Goal: Task Accomplishment & Management: Use online tool/utility

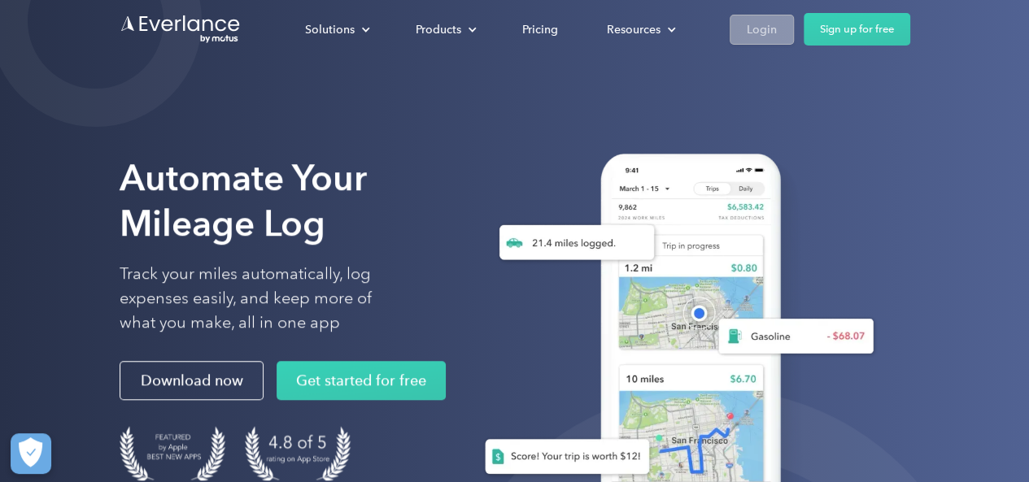
click at [756, 20] on div "Login" at bounding box center [761, 30] width 30 height 20
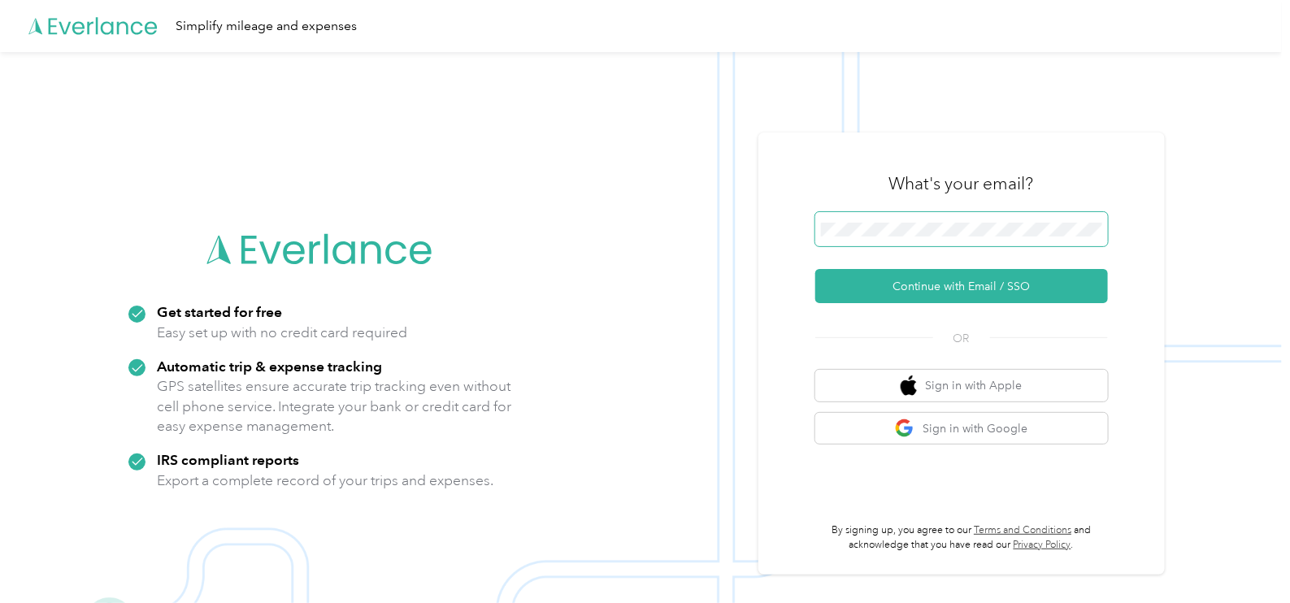
click at [916, 237] on span at bounding box center [962, 229] width 293 height 34
click at [915, 221] on span at bounding box center [962, 229] width 293 height 34
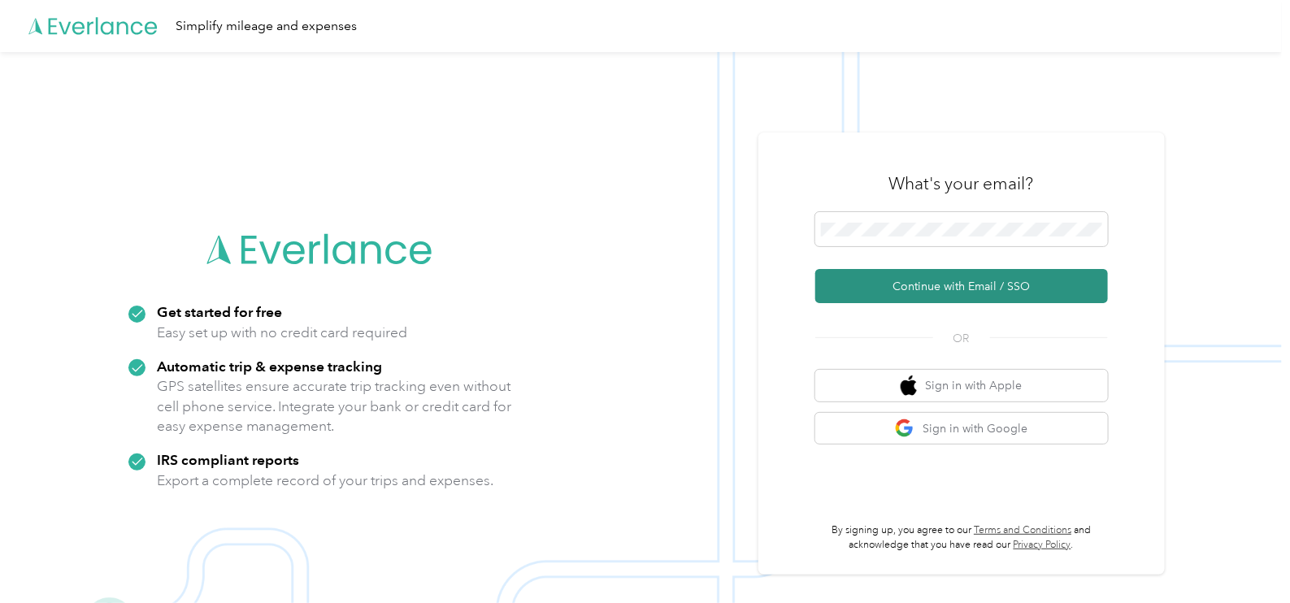
click at [946, 285] on button "Continue with Email / SSO" at bounding box center [962, 286] width 293 height 34
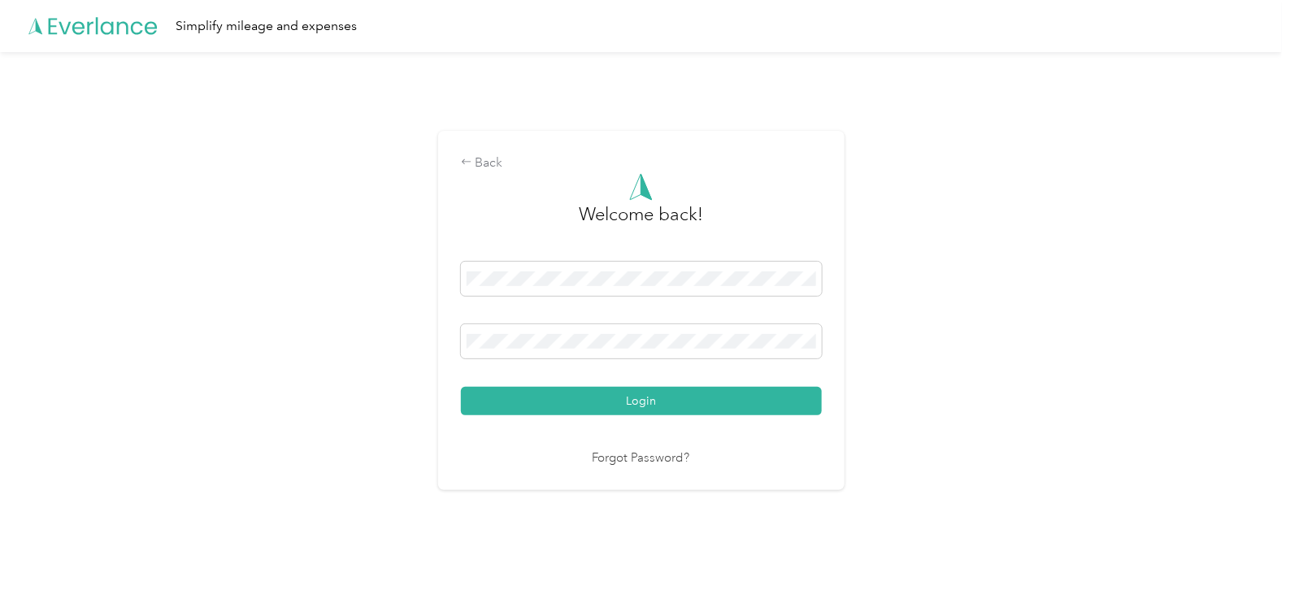
click at [461, 387] on button "Login" at bounding box center [641, 401] width 361 height 28
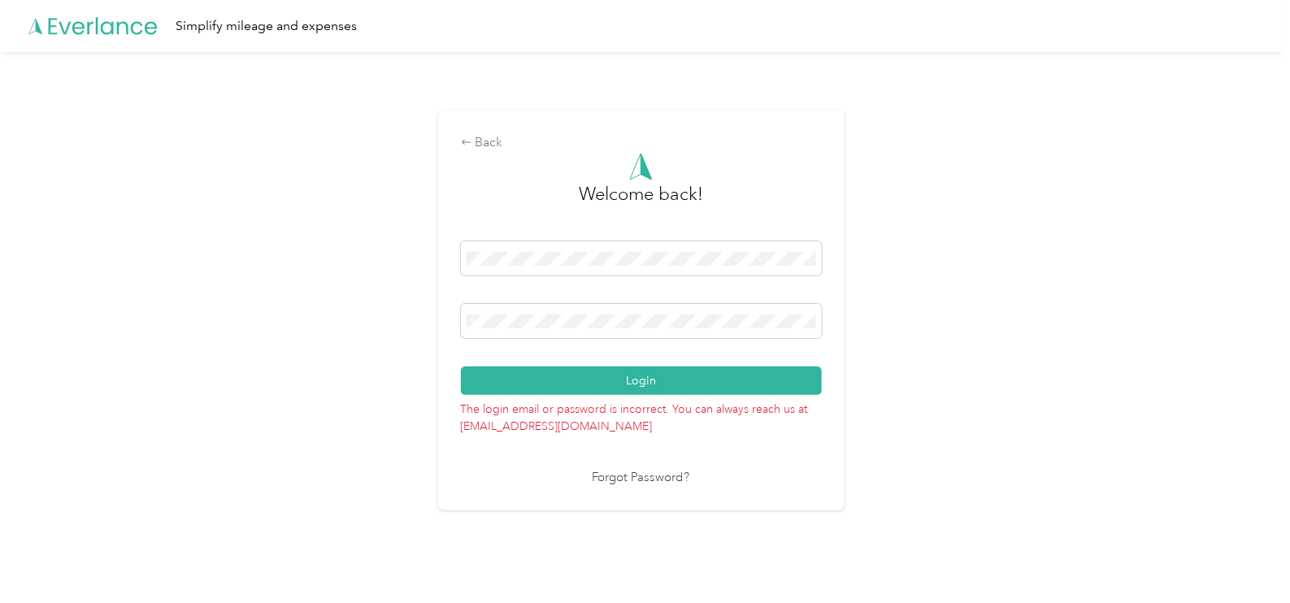
drag, startPoint x: 958, startPoint y: 303, endPoint x: 914, endPoint y: 310, distance: 44.4
click at [958, 303] on div "Back Welcome back! Login The login email or password is incorrect. You can alwa…" at bounding box center [641, 317] width 1282 height 531
click at [269, 323] on div "Back Welcome back! Login The login email or password is incorrect. You can alwa…" at bounding box center [641, 317] width 1282 height 531
click at [461, 367] on button "Login" at bounding box center [641, 381] width 361 height 28
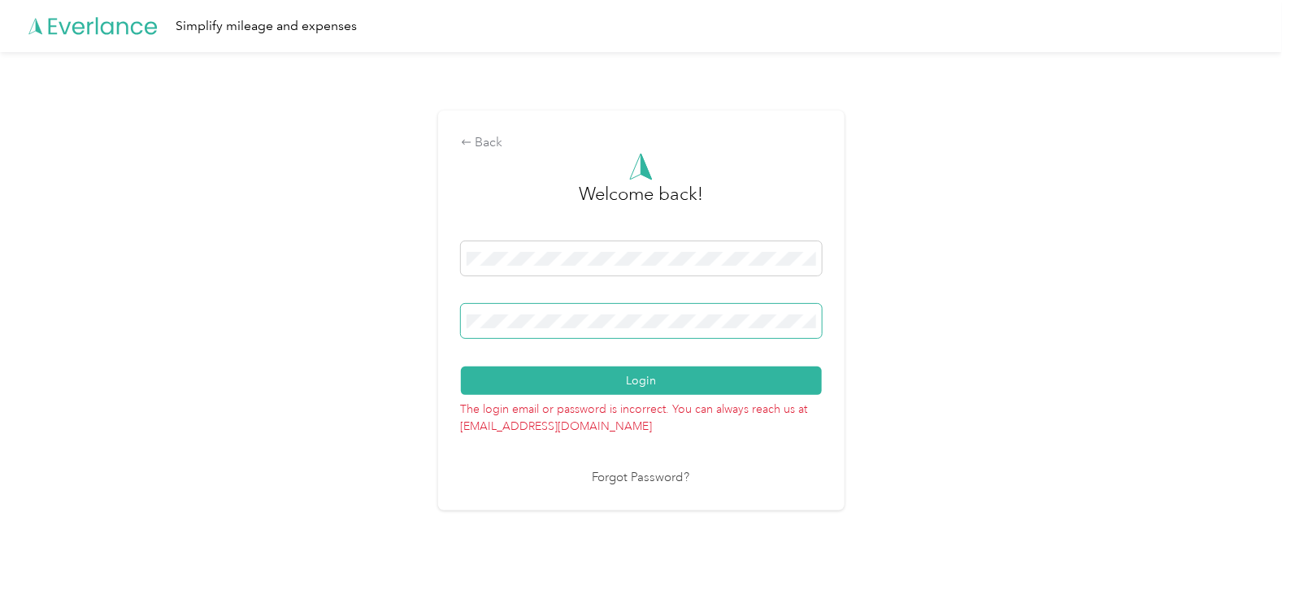
click at [98, 249] on div "Back Welcome back! Login The login email or password is incorrect. You can alwa…" at bounding box center [641, 317] width 1282 height 531
click at [461, 367] on button "Login" at bounding box center [641, 381] width 361 height 28
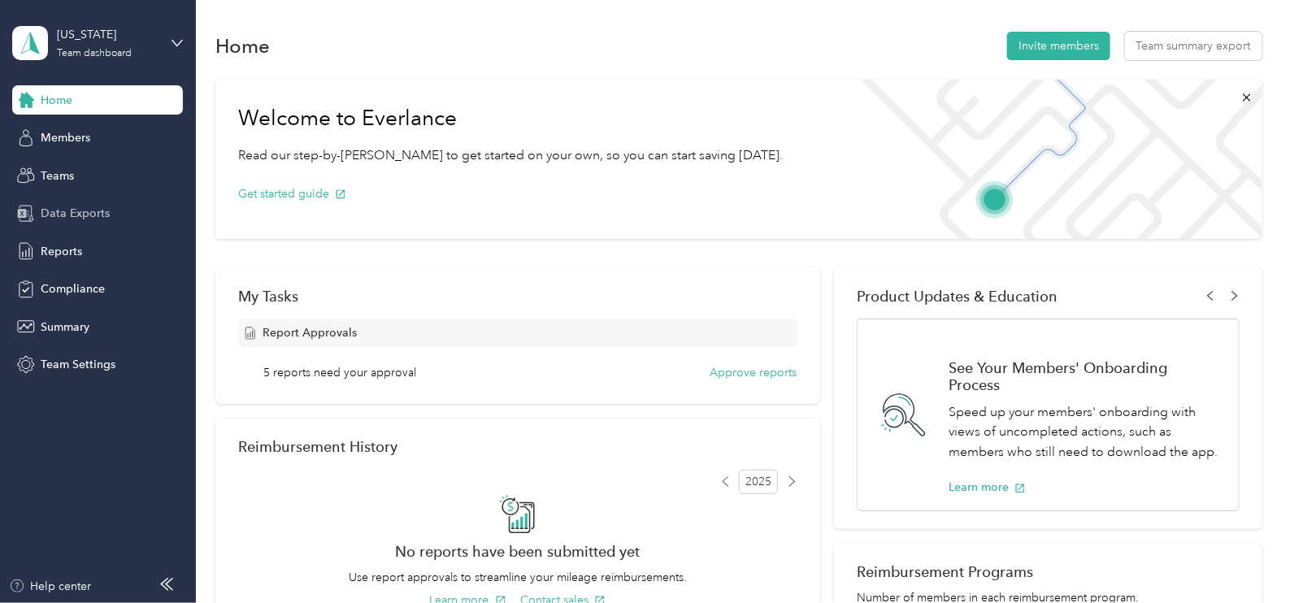
click at [89, 211] on span "Data Exports" at bounding box center [75, 213] width 69 height 17
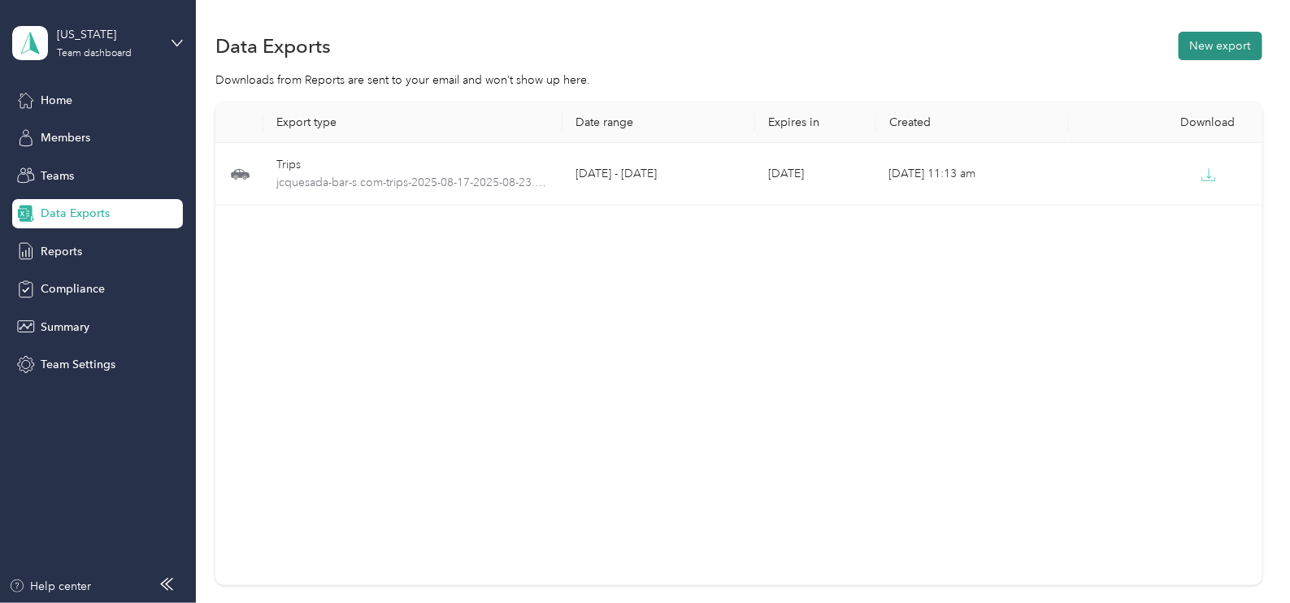
click at [1220, 49] on button "New export" at bounding box center [1221, 46] width 84 height 28
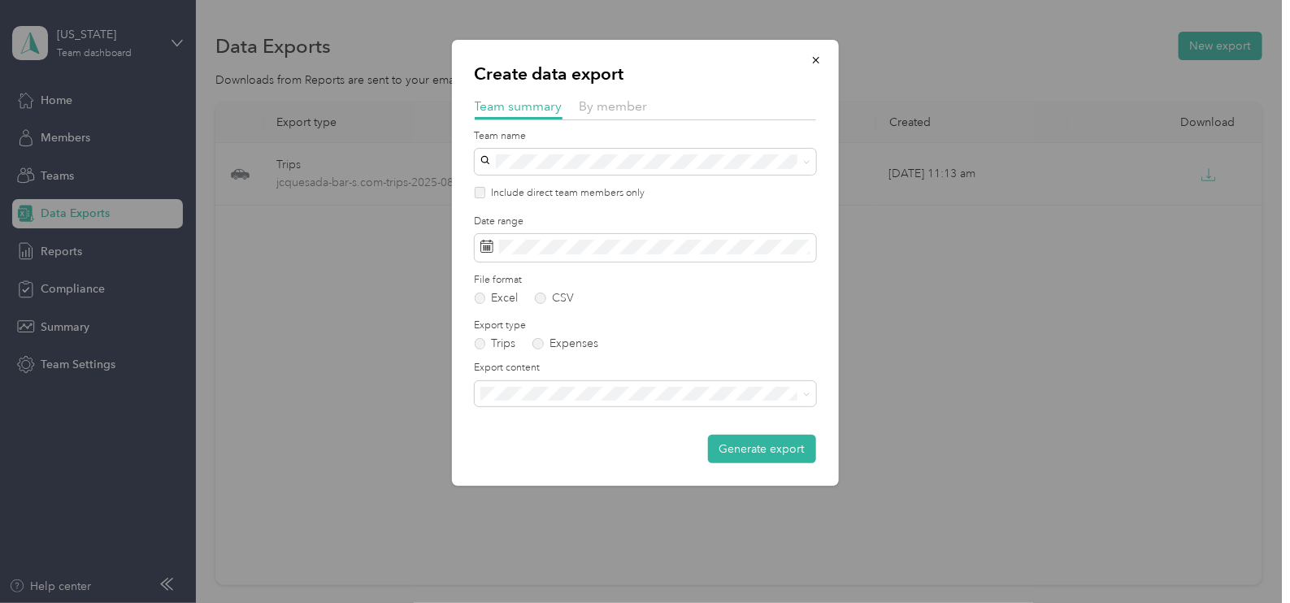
click at [607, 95] on div "Create data export Team summary By member Team name Include direct team members…" at bounding box center [645, 263] width 387 height 446
click at [602, 110] on span "By member" at bounding box center [614, 105] width 68 height 15
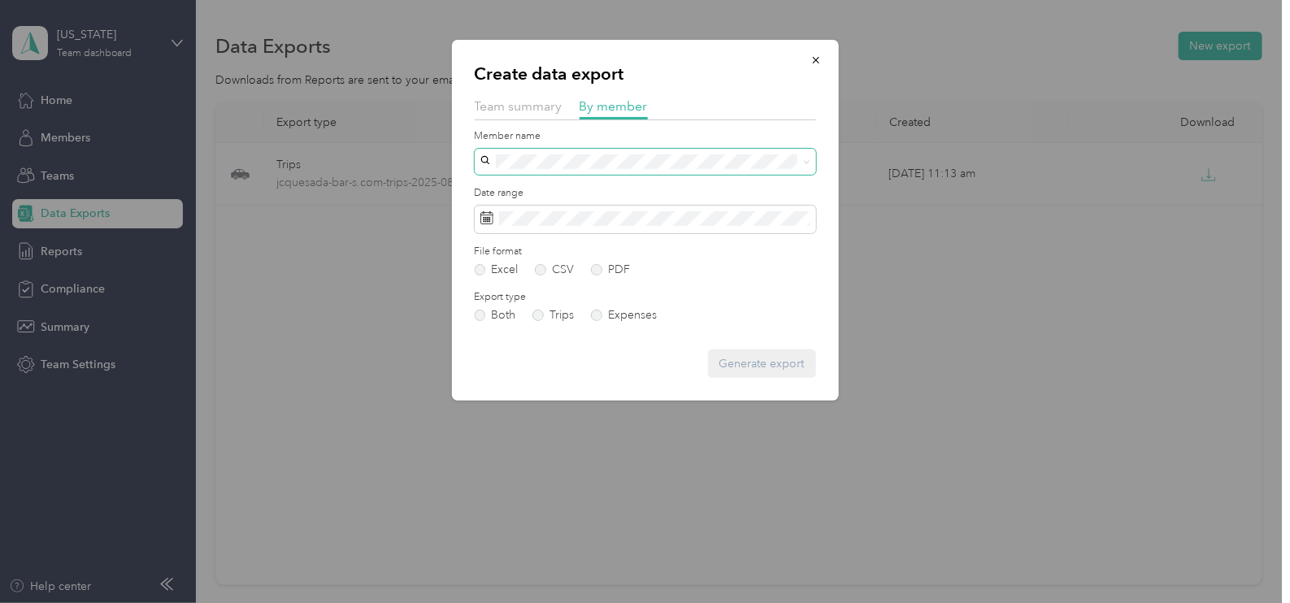
click at [561, 149] on span at bounding box center [645, 162] width 341 height 26
click at [563, 197] on ol "[PERSON_NAME] [PERSON_NAME] [PERSON_NAME] [PERSON_NAME] [PERSON_NAME] [PERSON_N…" at bounding box center [645, 286] width 341 height 228
click at [577, 193] on div "[PERSON_NAME]" at bounding box center [645, 189] width 319 height 17
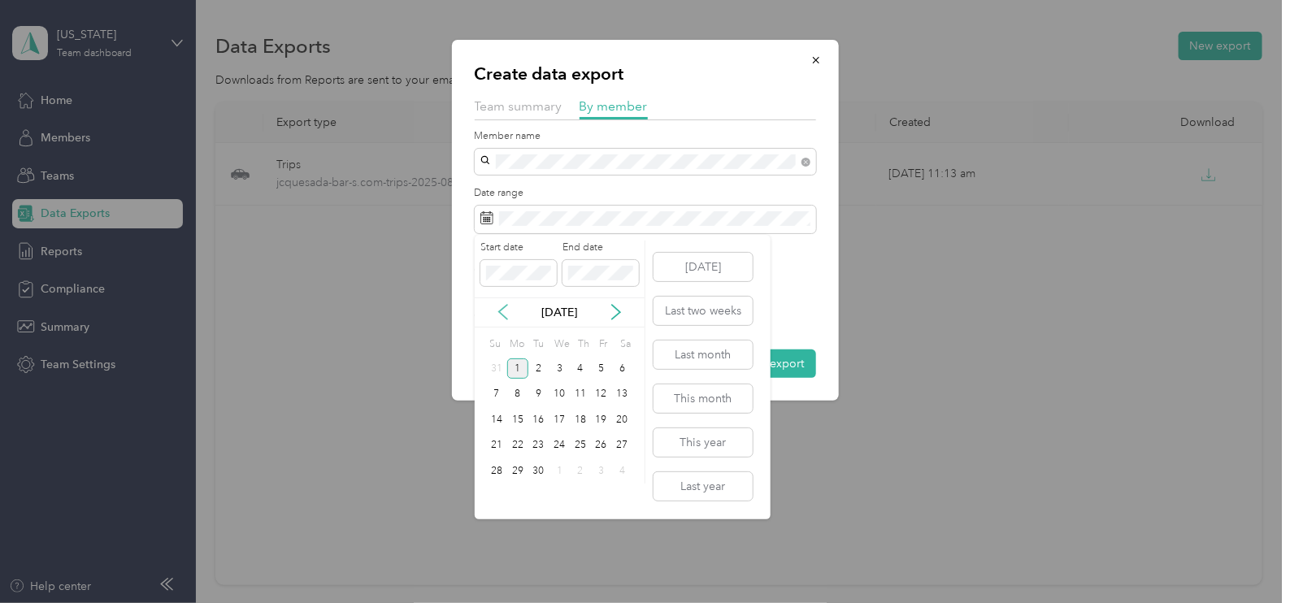
click at [500, 320] on icon at bounding box center [503, 312] width 16 height 16
click at [498, 468] on div "24" at bounding box center [496, 471] width 21 height 20
click at [631, 459] on div "30" at bounding box center [622, 472] width 21 height 26
click at [621, 468] on div "30" at bounding box center [622, 471] width 21 height 20
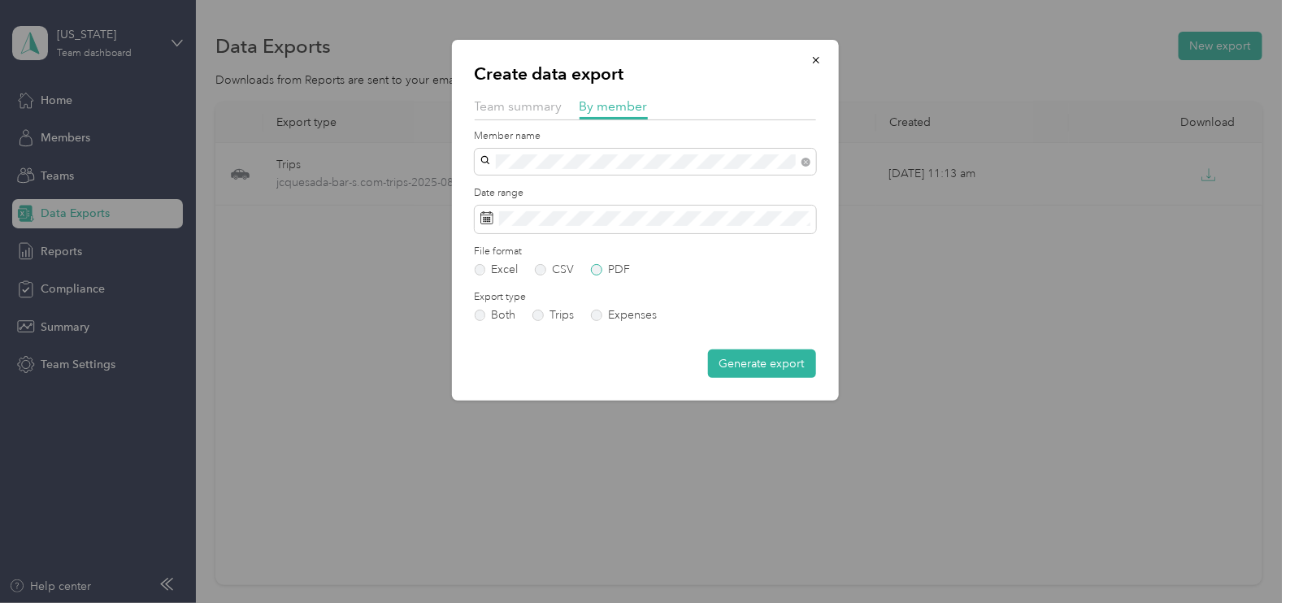
click at [594, 266] on label "PDF" at bounding box center [610, 269] width 39 height 11
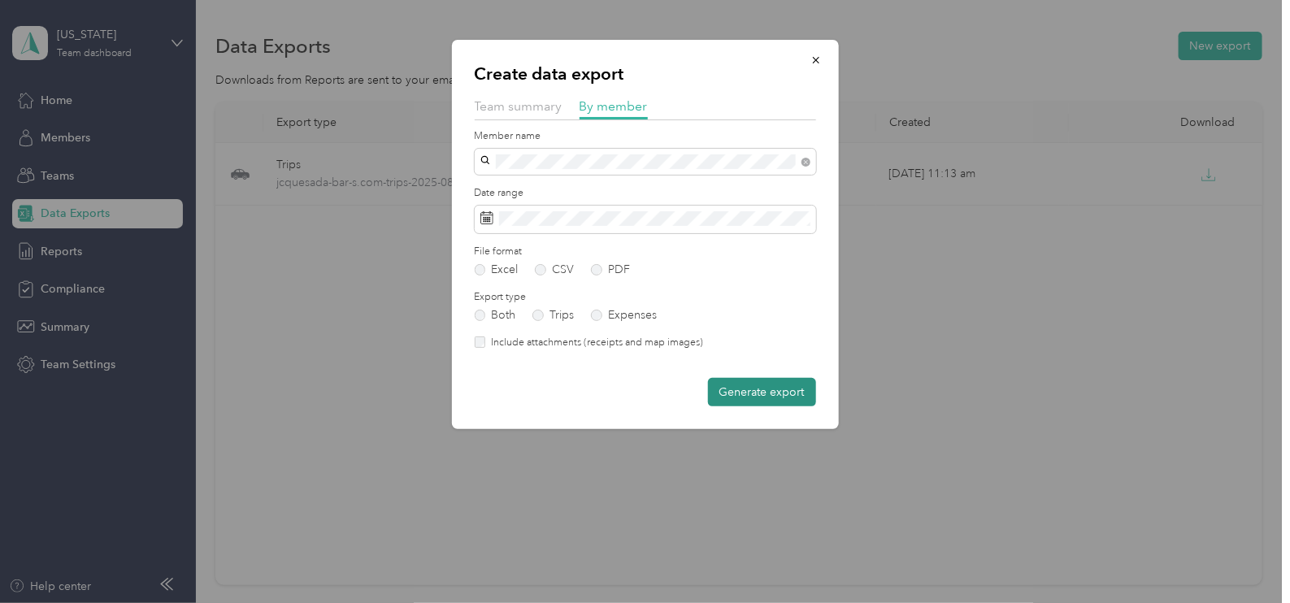
click at [765, 400] on button "Generate export" at bounding box center [762, 392] width 108 height 28
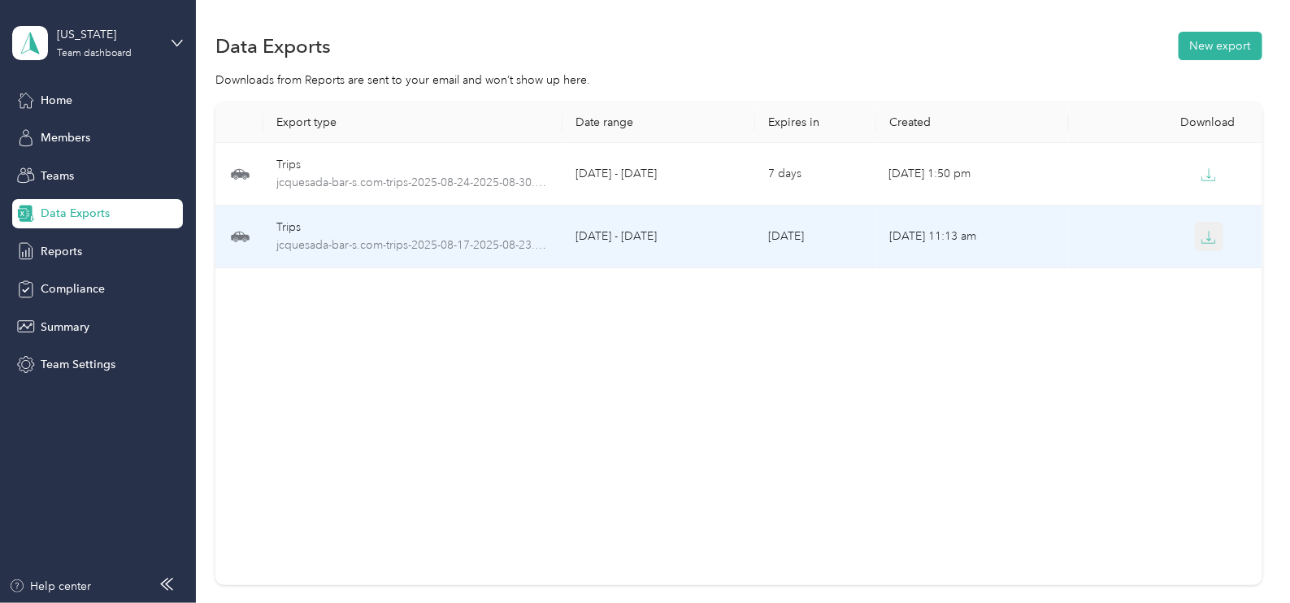
click at [1200, 245] on button "button" at bounding box center [1209, 236] width 29 height 29
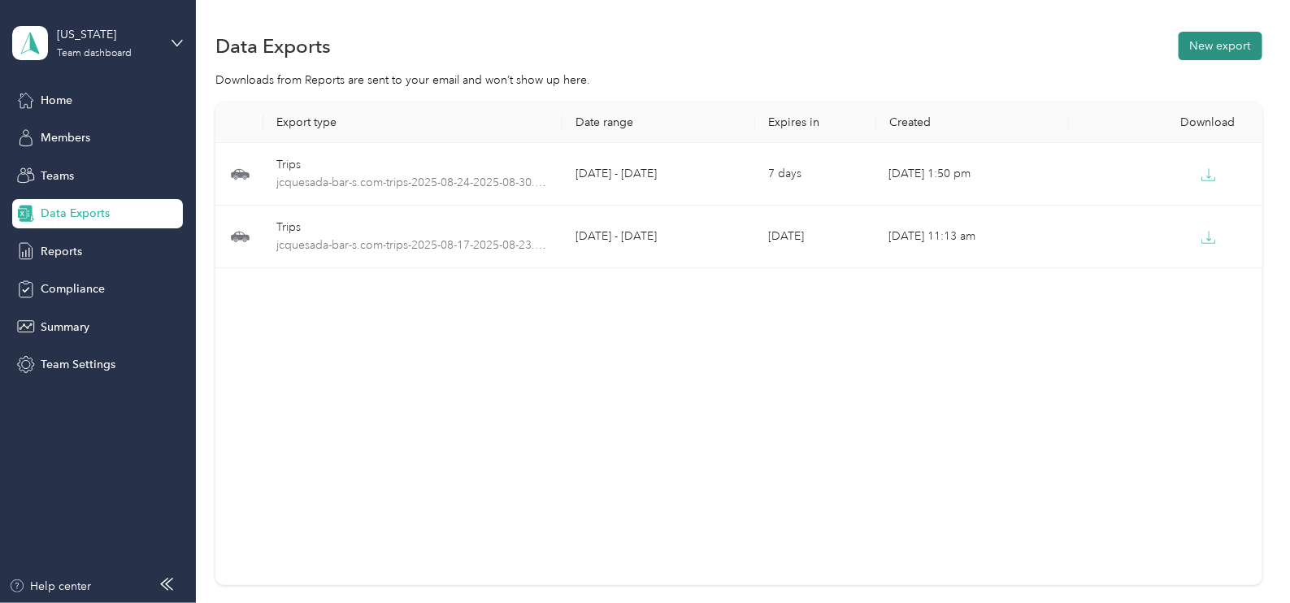
click at [1183, 45] on button "New export" at bounding box center [1221, 46] width 84 height 28
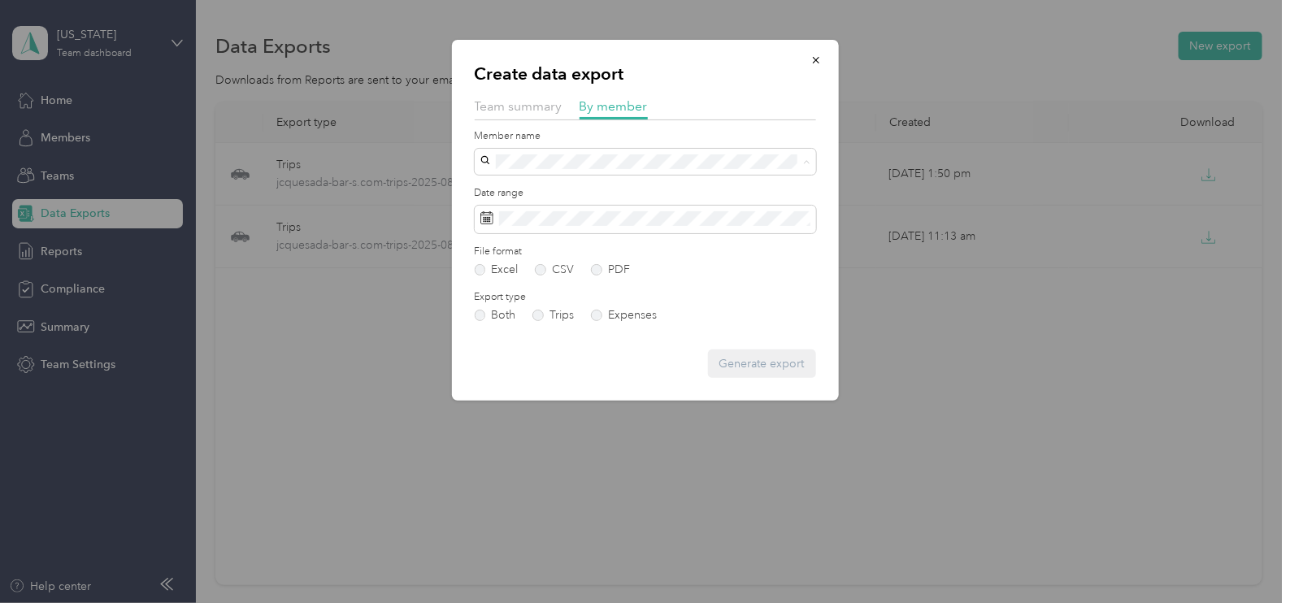
click at [575, 189] on span "[PERSON_NAME]" at bounding box center [531, 190] width 90 height 14
click at [589, 224] on span at bounding box center [645, 220] width 341 height 28
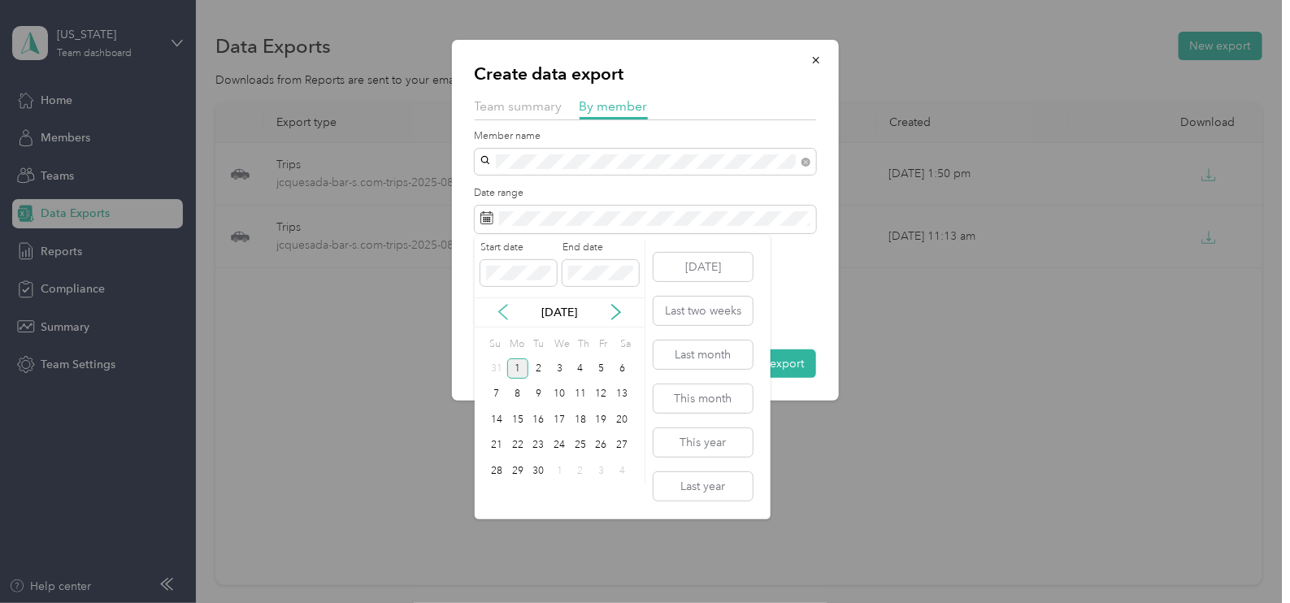
click at [502, 306] on icon at bounding box center [503, 312] width 16 height 16
click at [494, 466] on div "24" at bounding box center [496, 471] width 21 height 20
click at [615, 469] on div "30" at bounding box center [622, 471] width 21 height 20
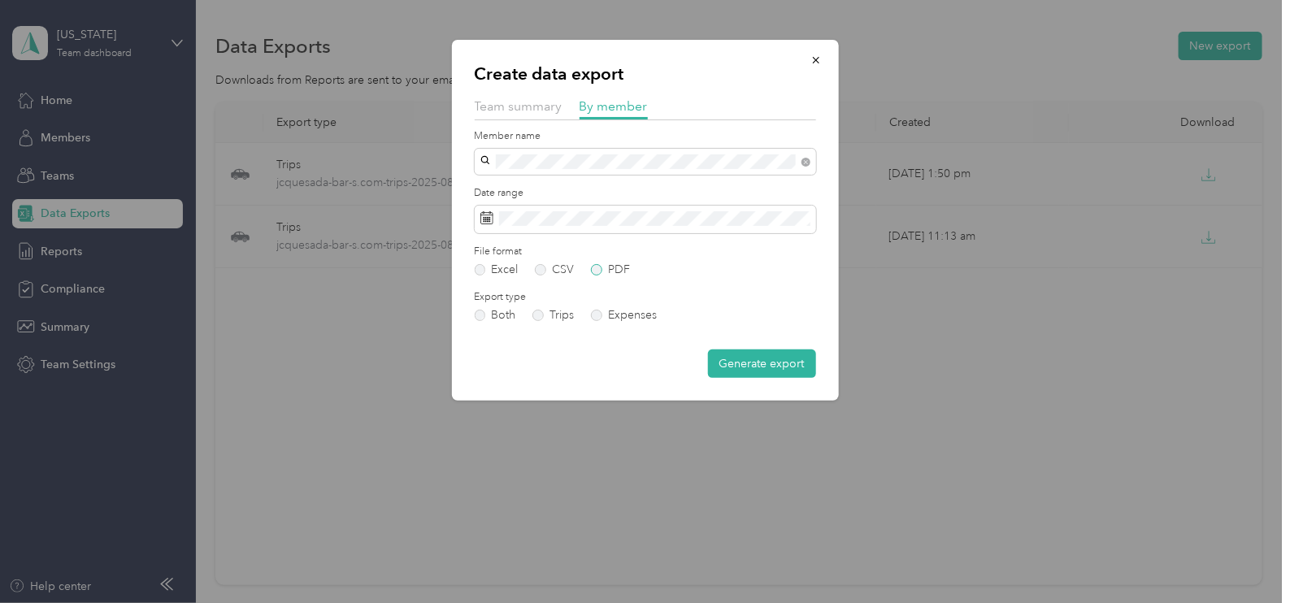
click at [602, 273] on label "PDF" at bounding box center [610, 269] width 39 height 11
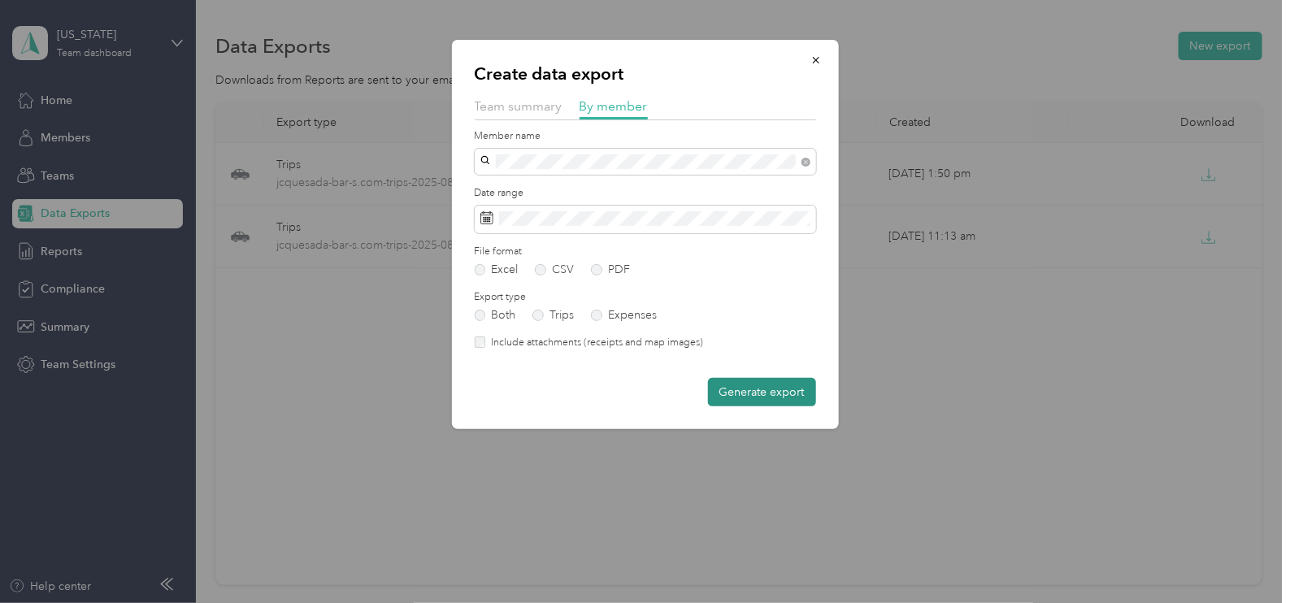
click at [764, 388] on button "Generate export" at bounding box center [762, 392] width 108 height 28
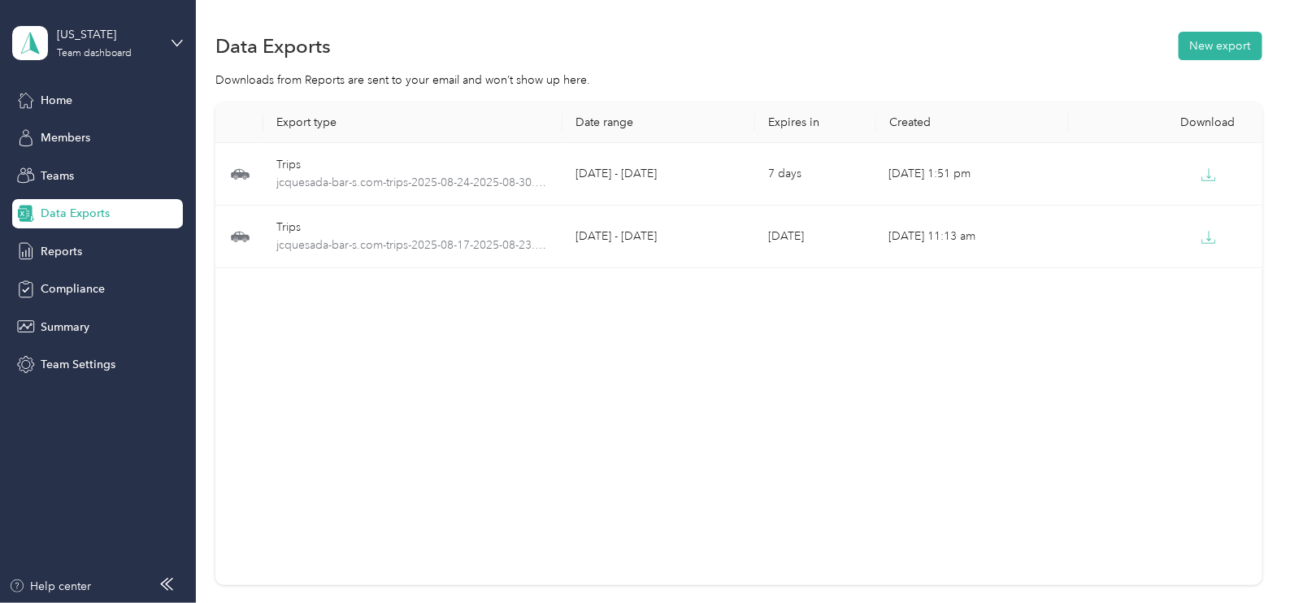
click at [715, 385] on div "Export type Date range Expires in Created Download Trips jcquesada-bar-s.com-tr…" at bounding box center [738, 343] width 1047 height 483
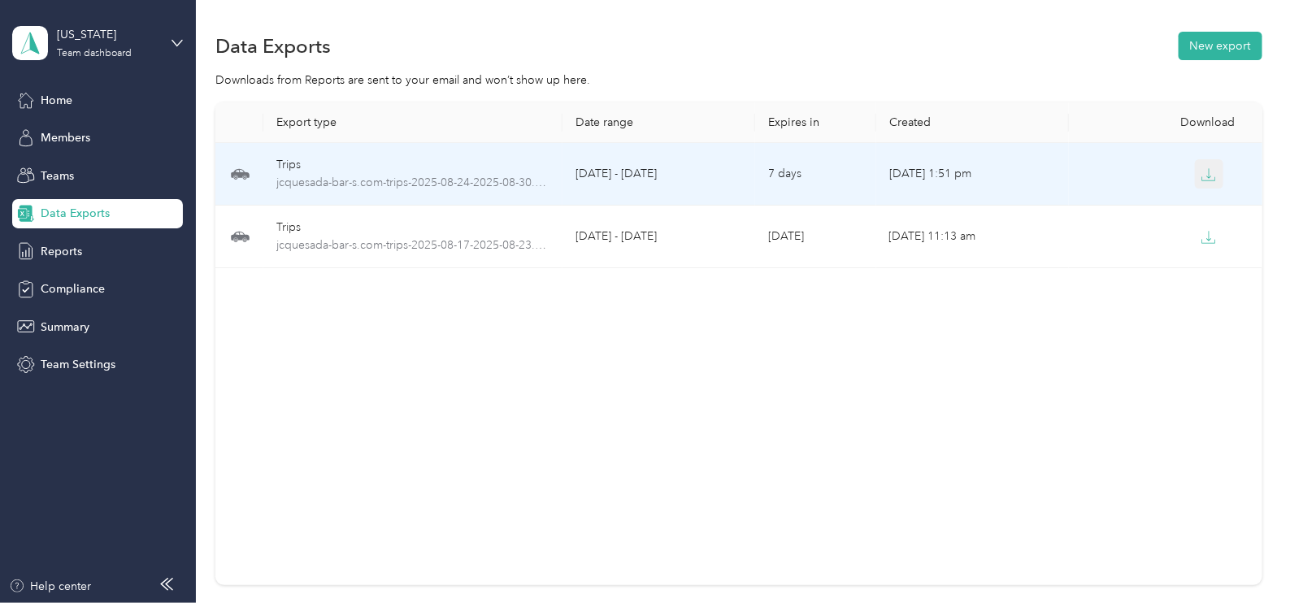
click at [1200, 164] on button "button" at bounding box center [1209, 173] width 29 height 29
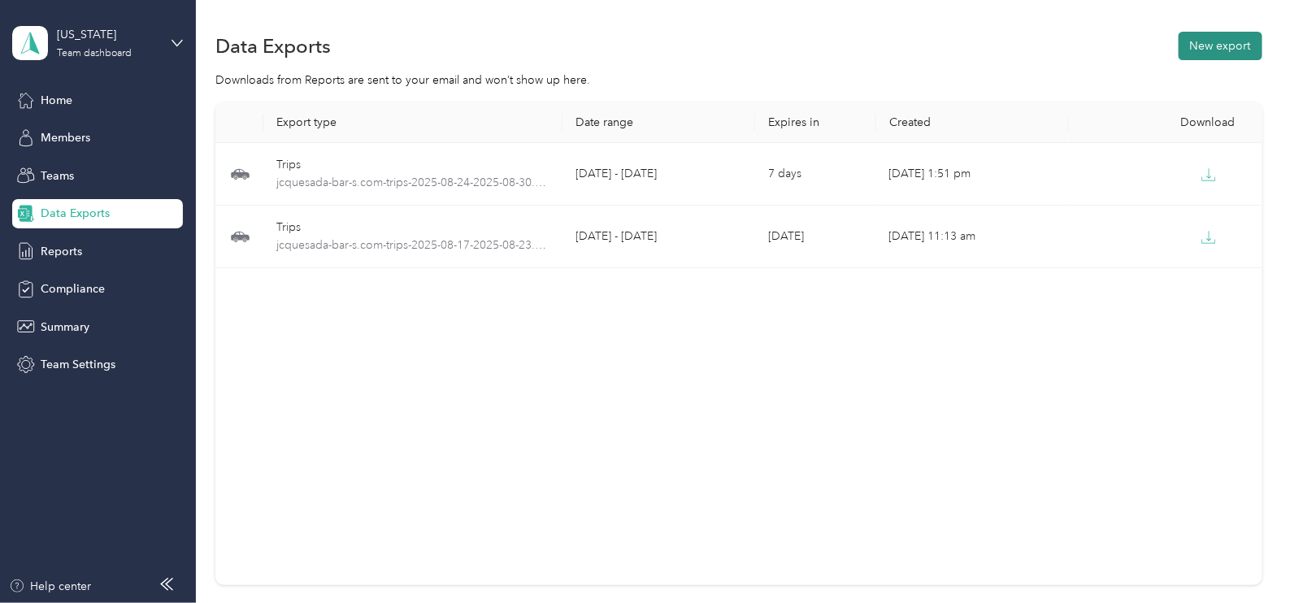
click at [1239, 50] on button "New export" at bounding box center [1221, 46] width 84 height 28
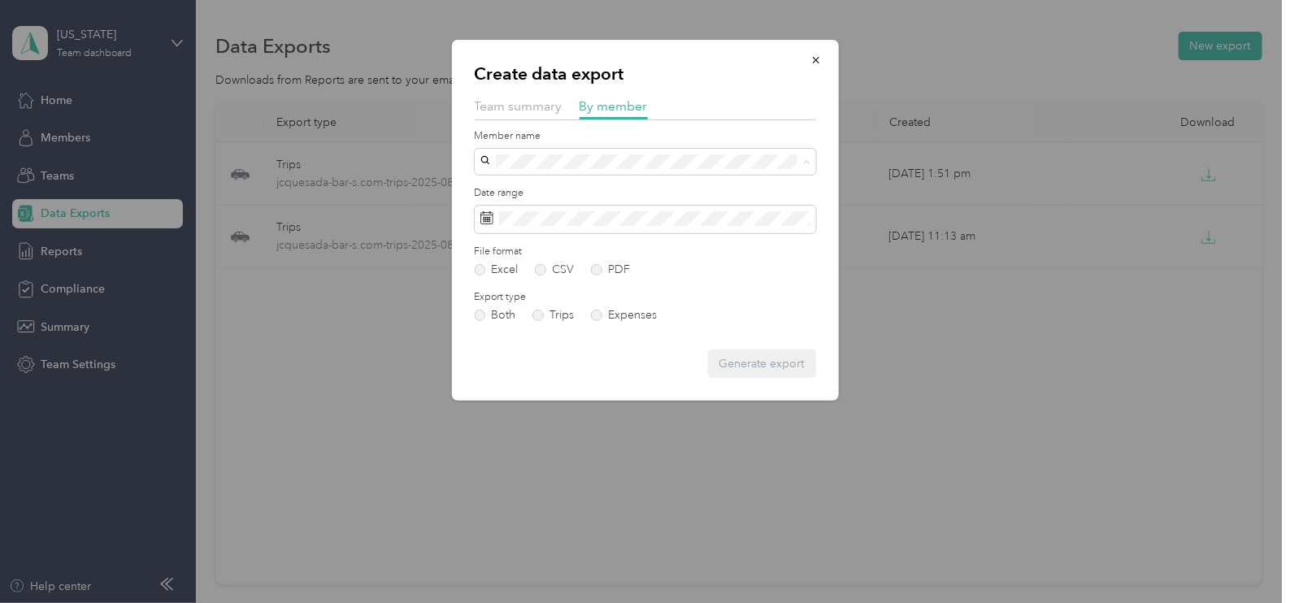
click at [555, 197] on li "[PERSON_NAME]" at bounding box center [645, 190] width 341 height 28
click at [553, 207] on span at bounding box center [645, 220] width 341 height 28
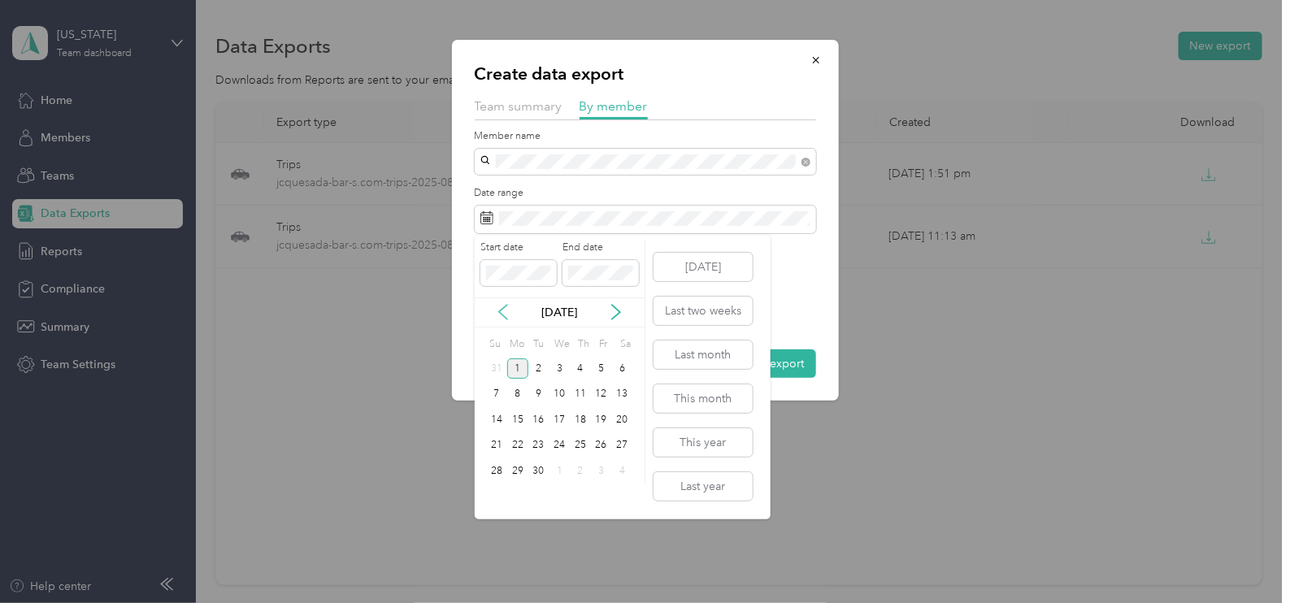
click at [510, 310] on icon at bounding box center [503, 312] width 16 height 16
click at [494, 475] on div "24" at bounding box center [496, 471] width 21 height 20
click at [614, 472] on div "30" at bounding box center [622, 471] width 21 height 20
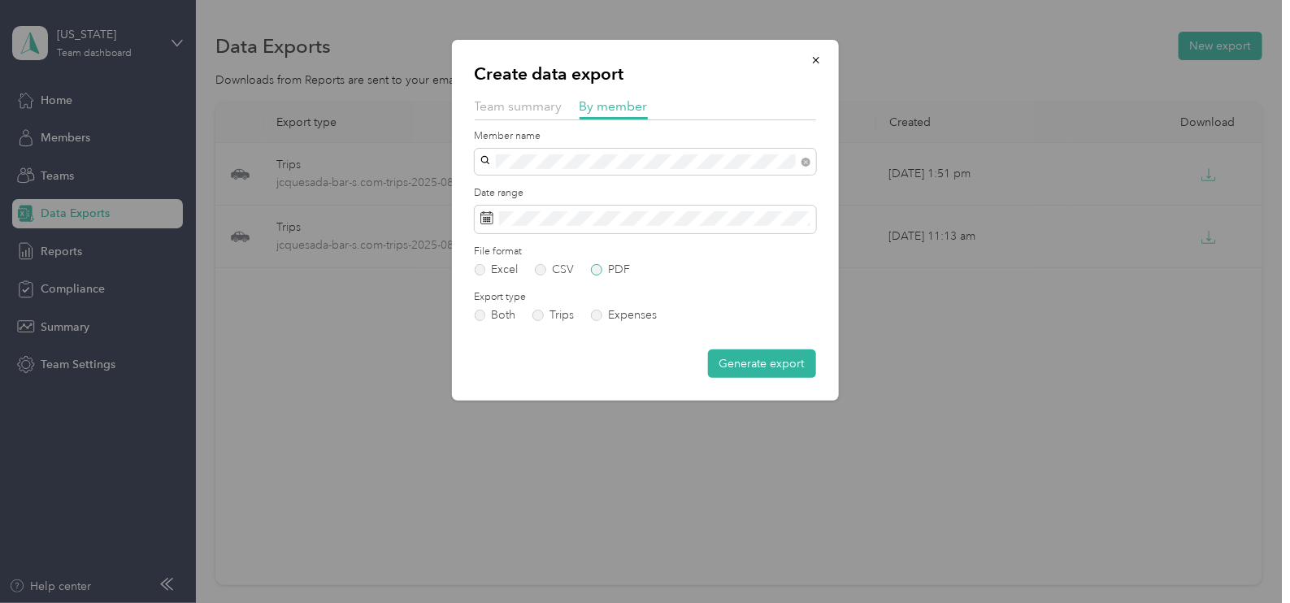
click at [598, 264] on label "PDF" at bounding box center [610, 269] width 39 height 11
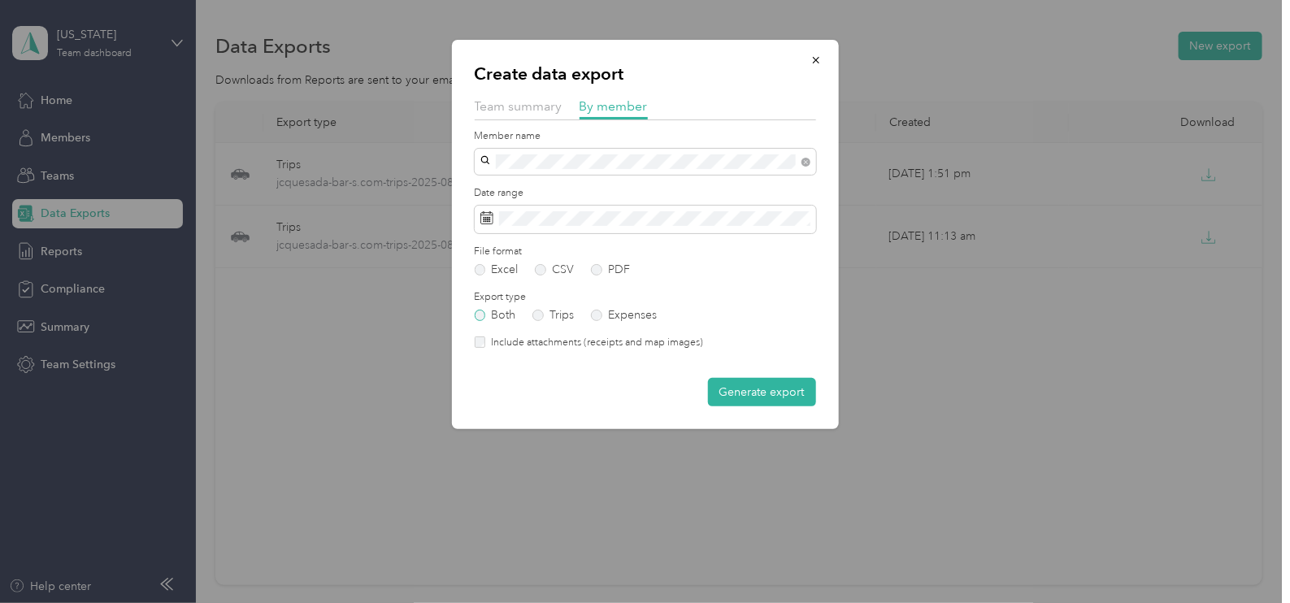
click at [497, 314] on label "Both" at bounding box center [495, 315] width 41 height 11
click at [729, 383] on button "Generate export" at bounding box center [762, 392] width 108 height 28
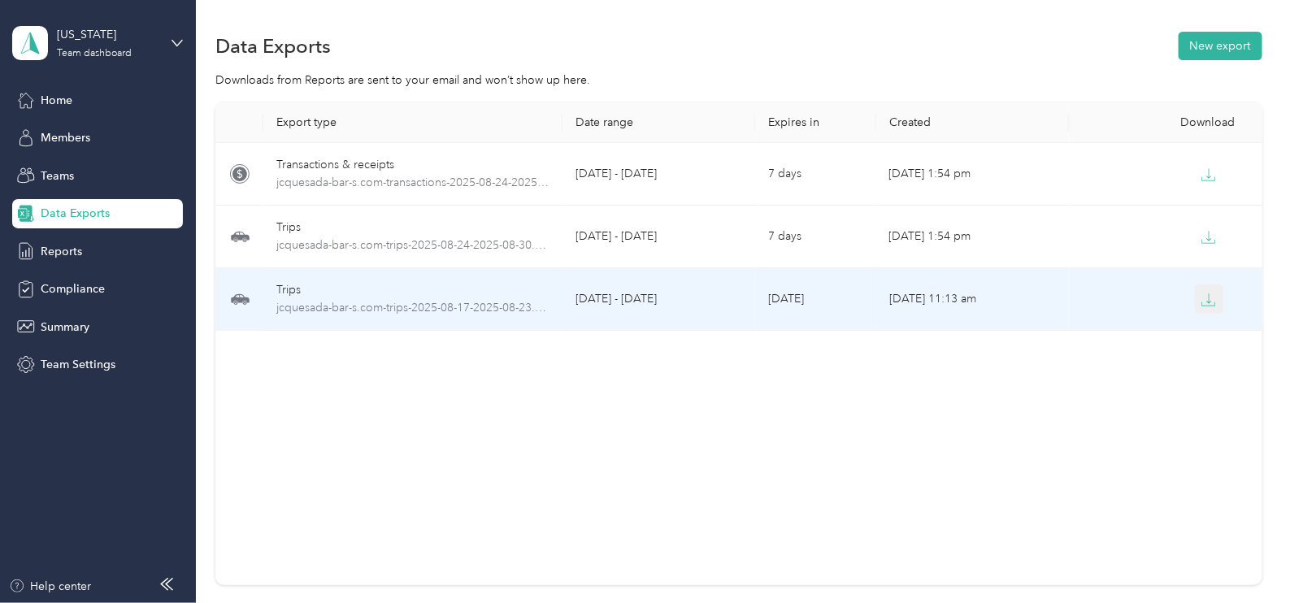
click at [1202, 302] on icon "button" at bounding box center [1209, 300] width 15 height 15
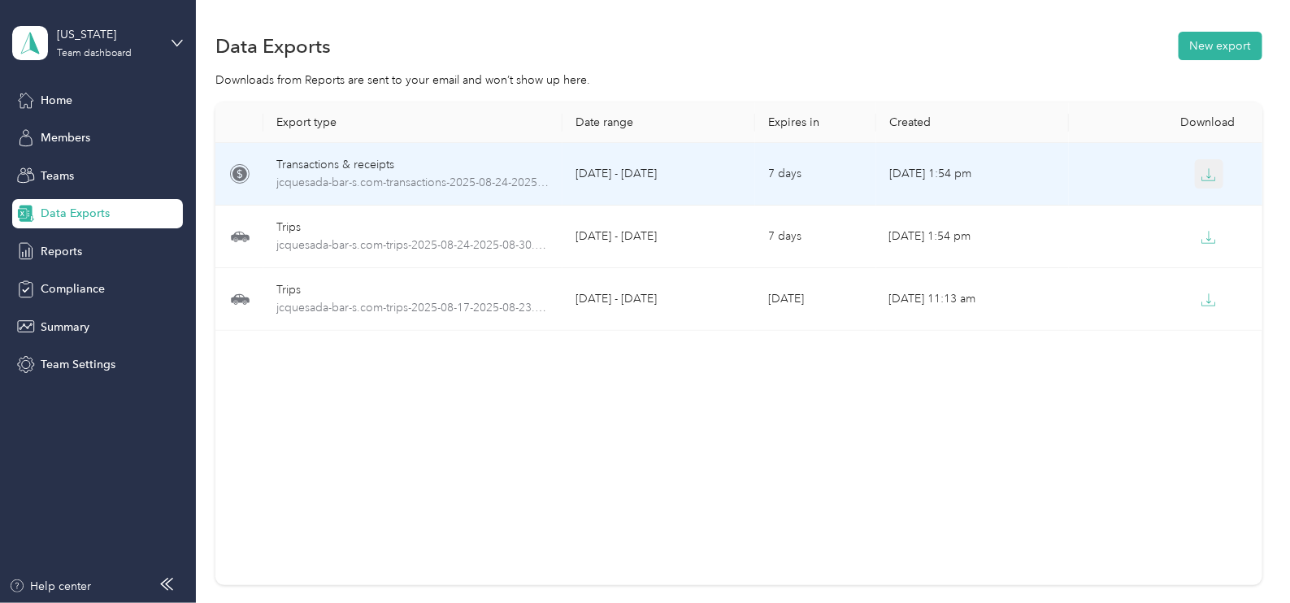
click at [1203, 172] on icon "button" at bounding box center [1209, 174] width 15 height 15
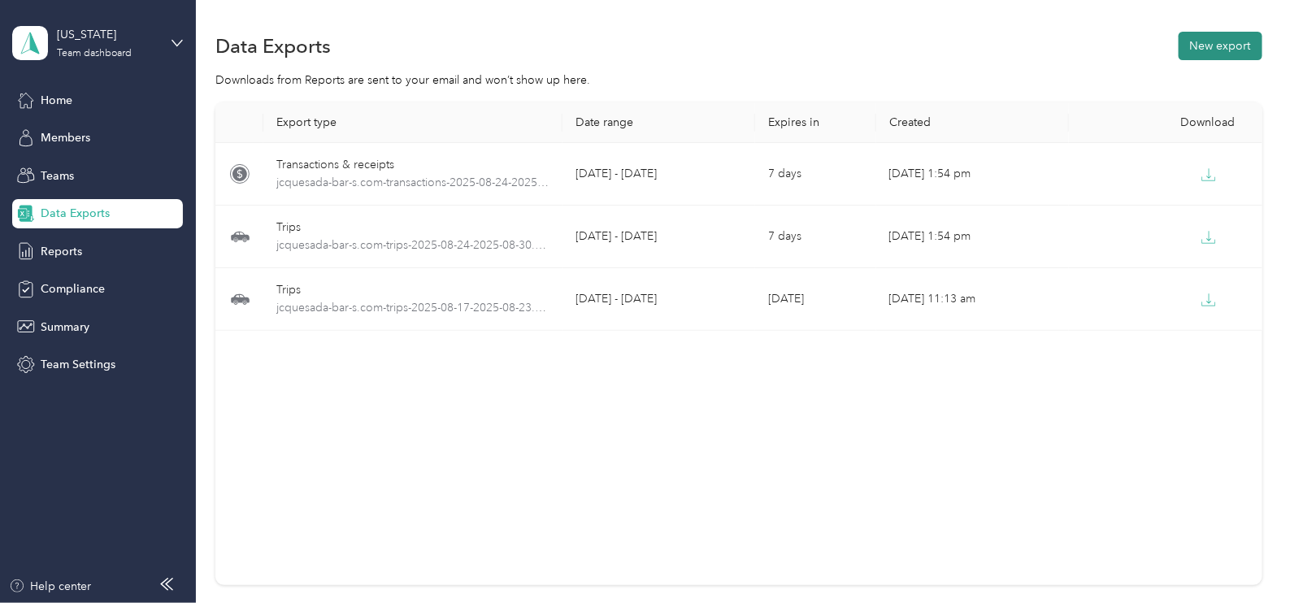
click at [1200, 46] on button "New export" at bounding box center [1221, 46] width 84 height 28
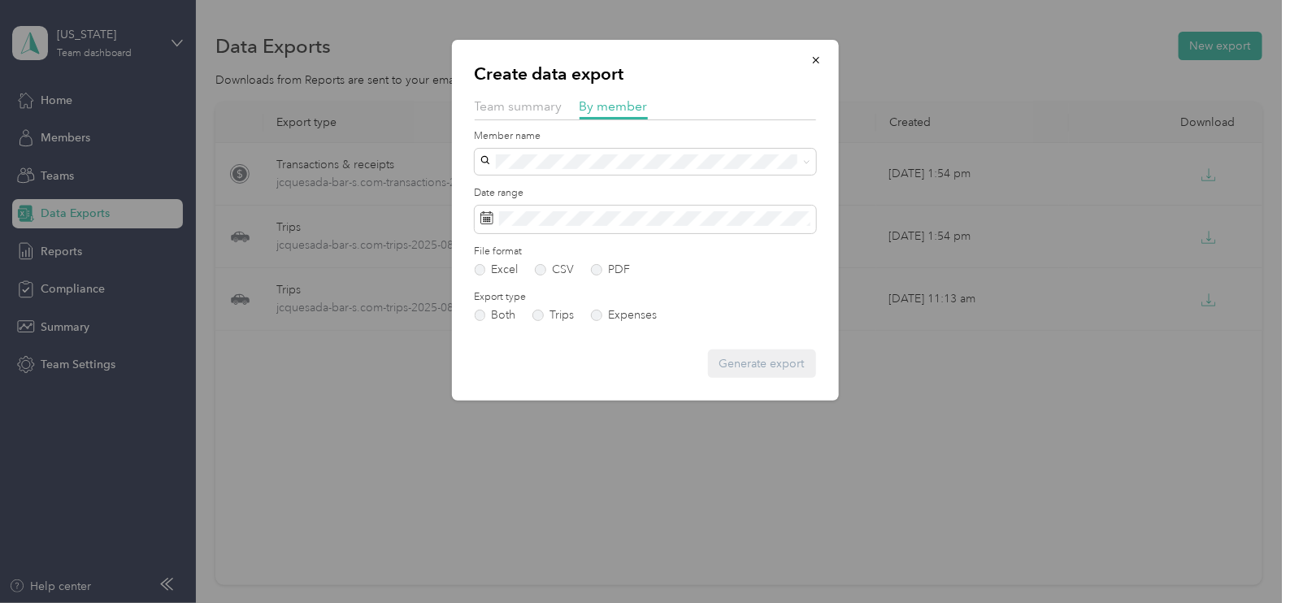
click at [537, 194] on li "[PERSON_NAME]" at bounding box center [645, 188] width 341 height 28
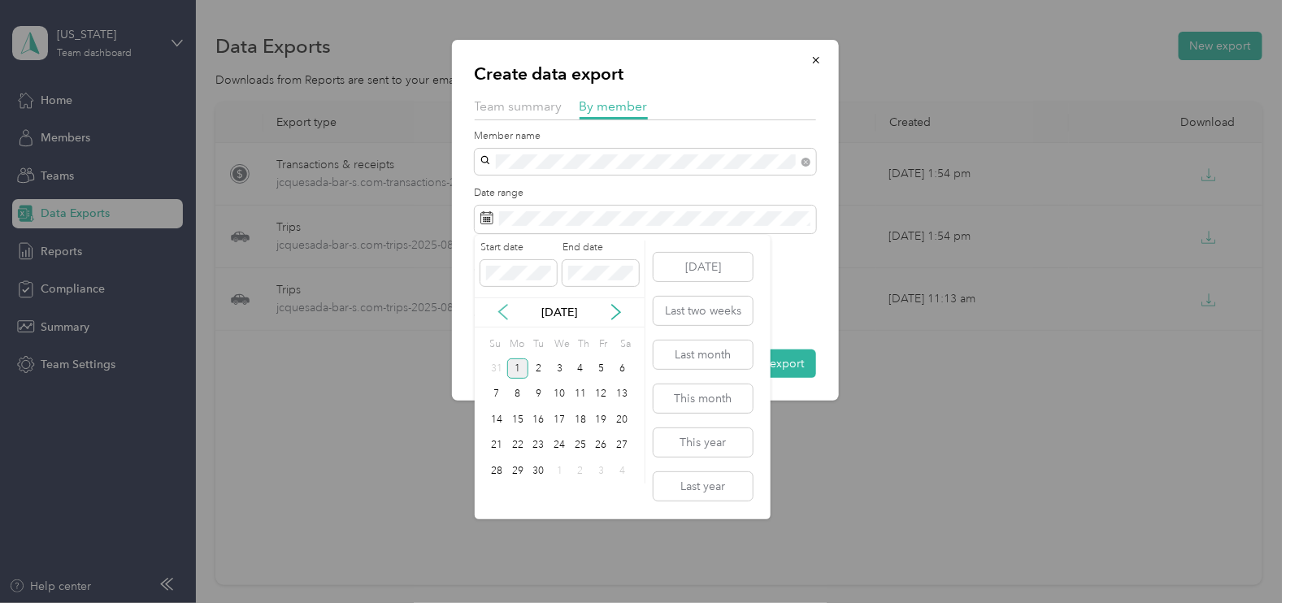
click at [503, 314] on icon at bounding box center [503, 312] width 16 height 16
click at [489, 476] on div "24" at bounding box center [496, 471] width 21 height 20
click at [618, 468] on div "30" at bounding box center [622, 471] width 21 height 20
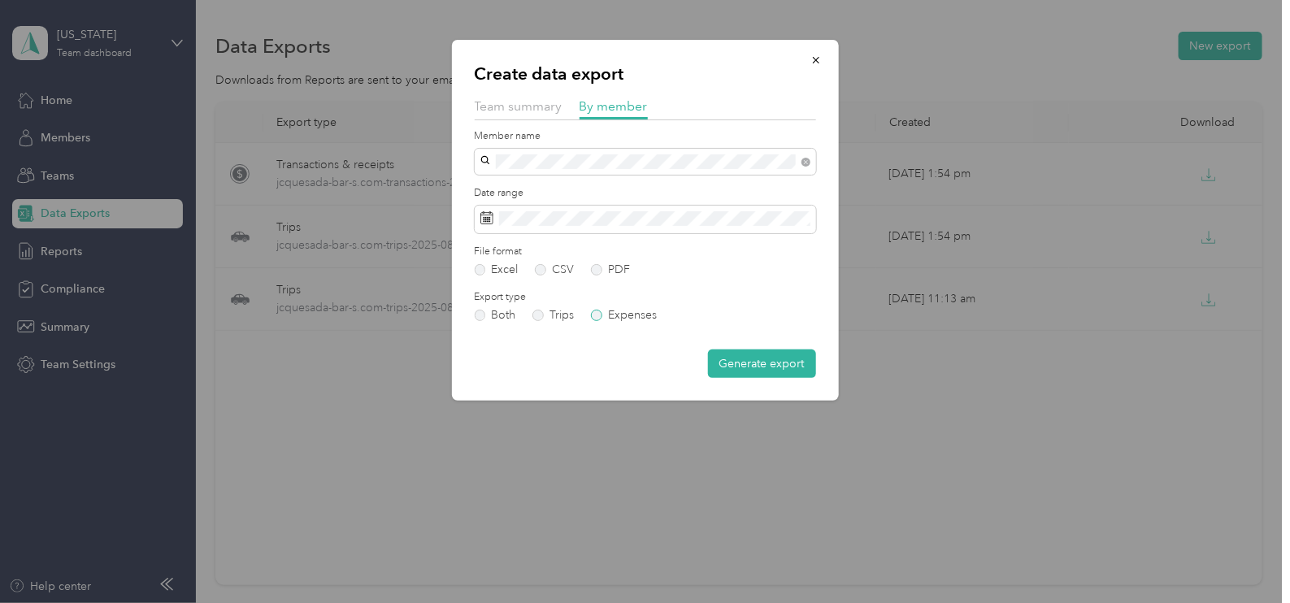
click at [650, 314] on label "Expenses" at bounding box center [624, 315] width 66 height 11
click at [504, 311] on label "Both" at bounding box center [495, 315] width 41 height 11
click at [602, 276] on form "Member name Date range File format Excel CSV PDF Export type Both Trips Expense…" at bounding box center [645, 254] width 341 height 250
click at [594, 268] on label "PDF" at bounding box center [610, 269] width 39 height 11
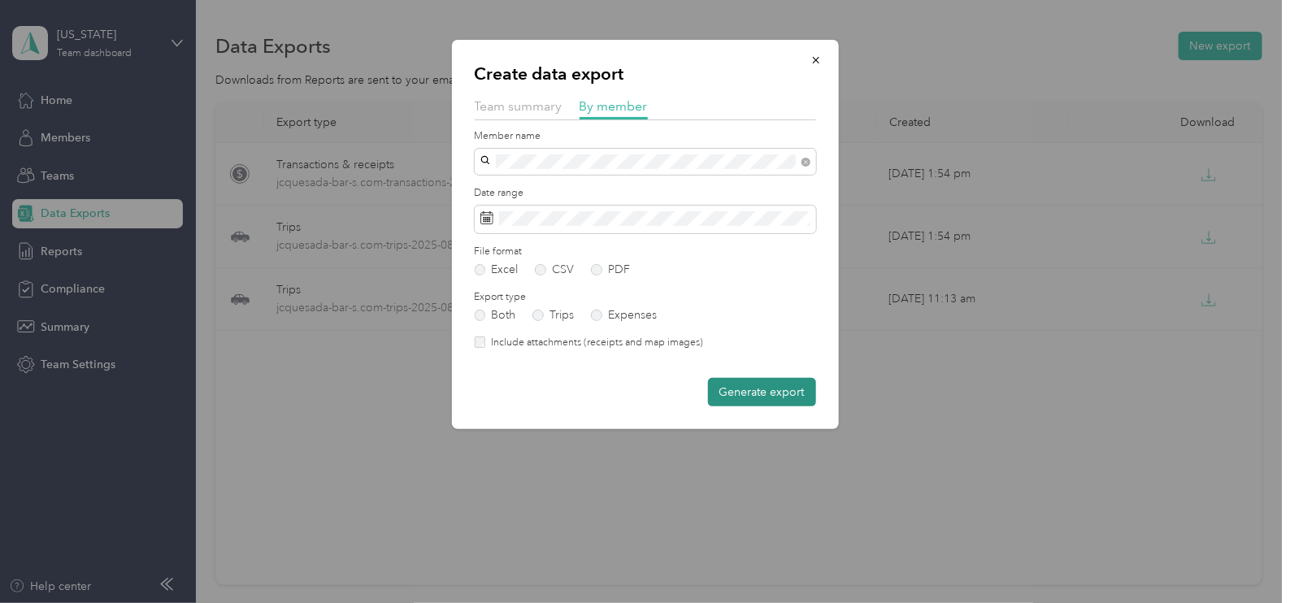
click at [740, 381] on button "Generate export" at bounding box center [762, 392] width 108 height 28
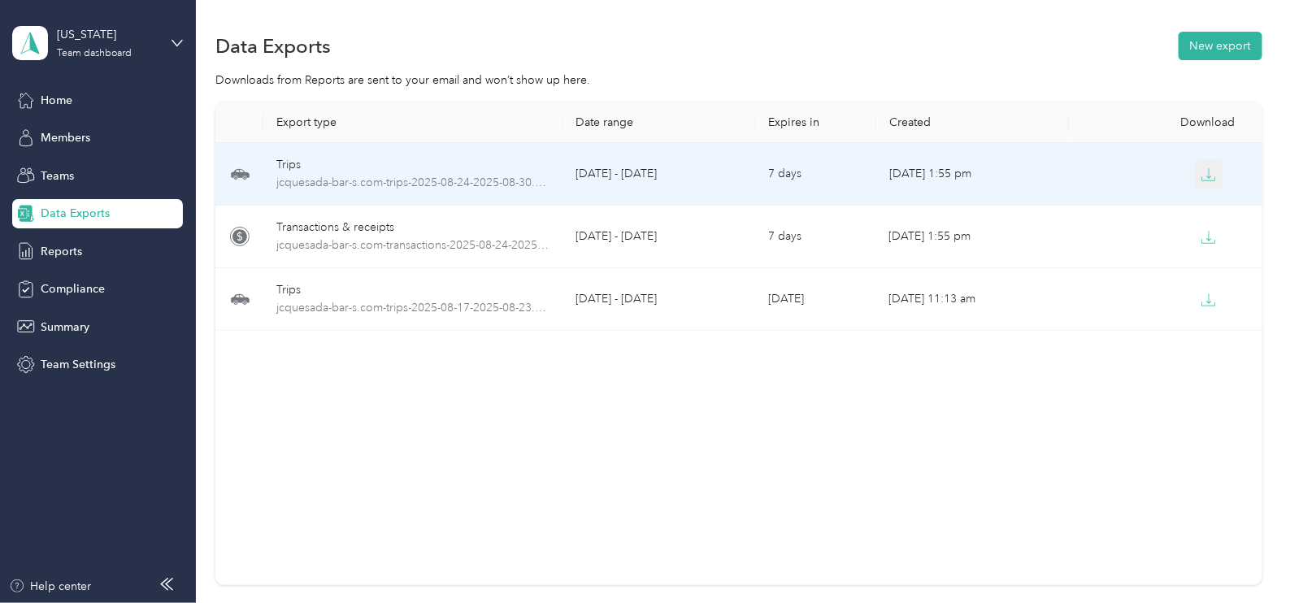
click at [1205, 177] on icon "button" at bounding box center [1209, 174] width 15 height 15
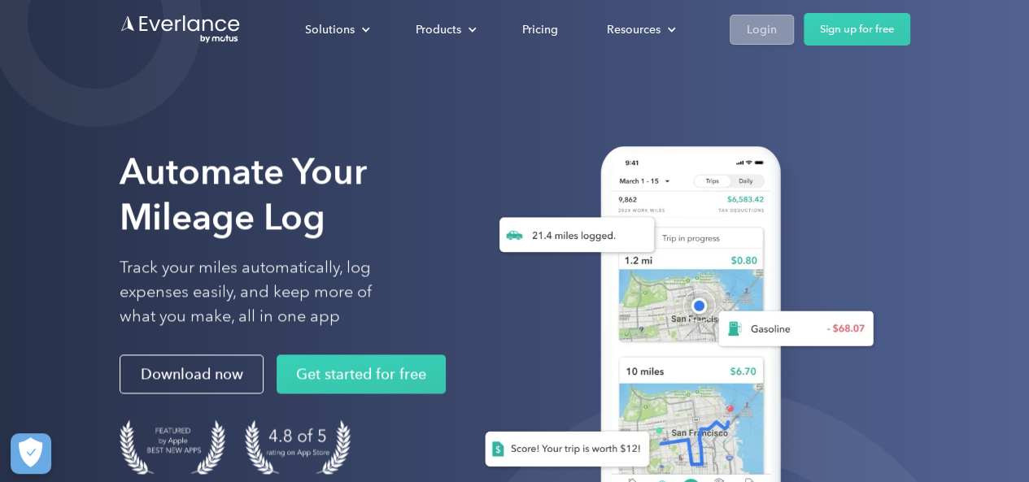
click at [776, 28] on link "Login" at bounding box center [761, 30] width 64 height 30
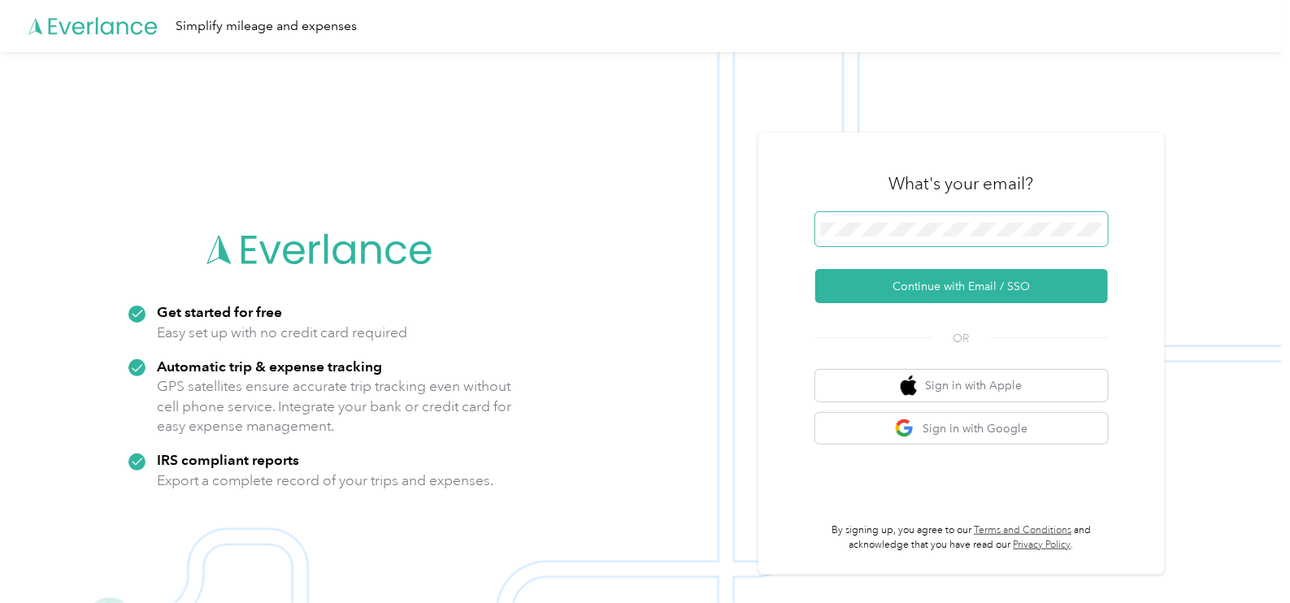
click at [897, 220] on span at bounding box center [962, 229] width 293 height 34
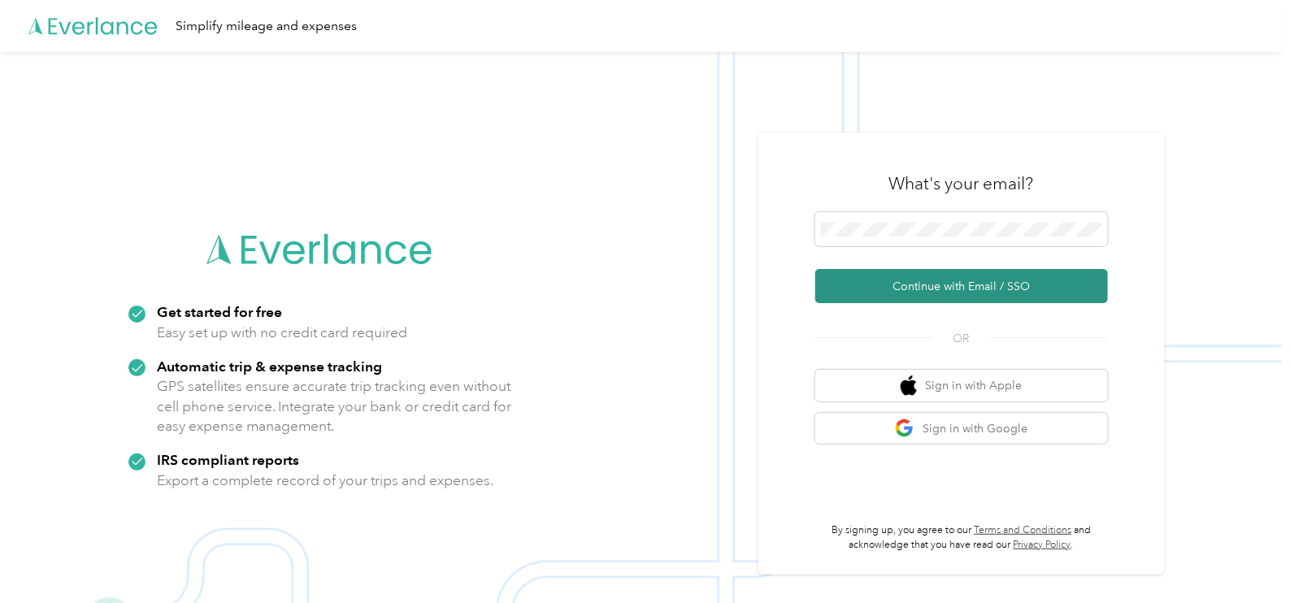
click at [959, 293] on button "Continue with Email / SSO" at bounding box center [962, 286] width 293 height 34
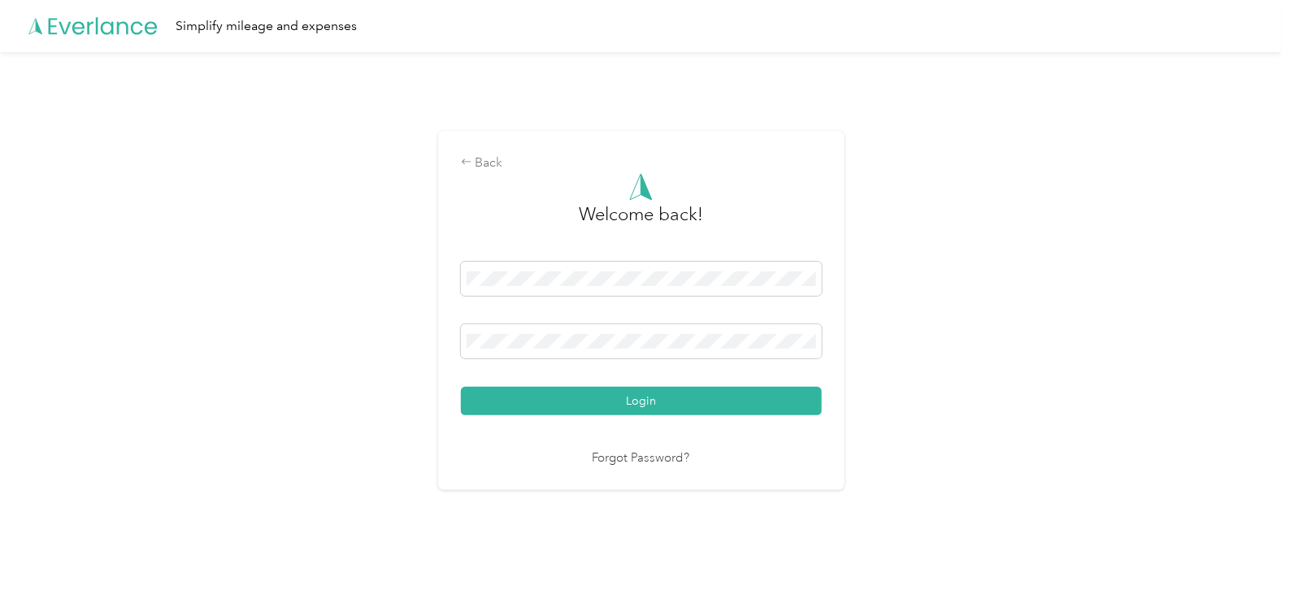
click at [461, 387] on button "Login" at bounding box center [641, 401] width 361 height 28
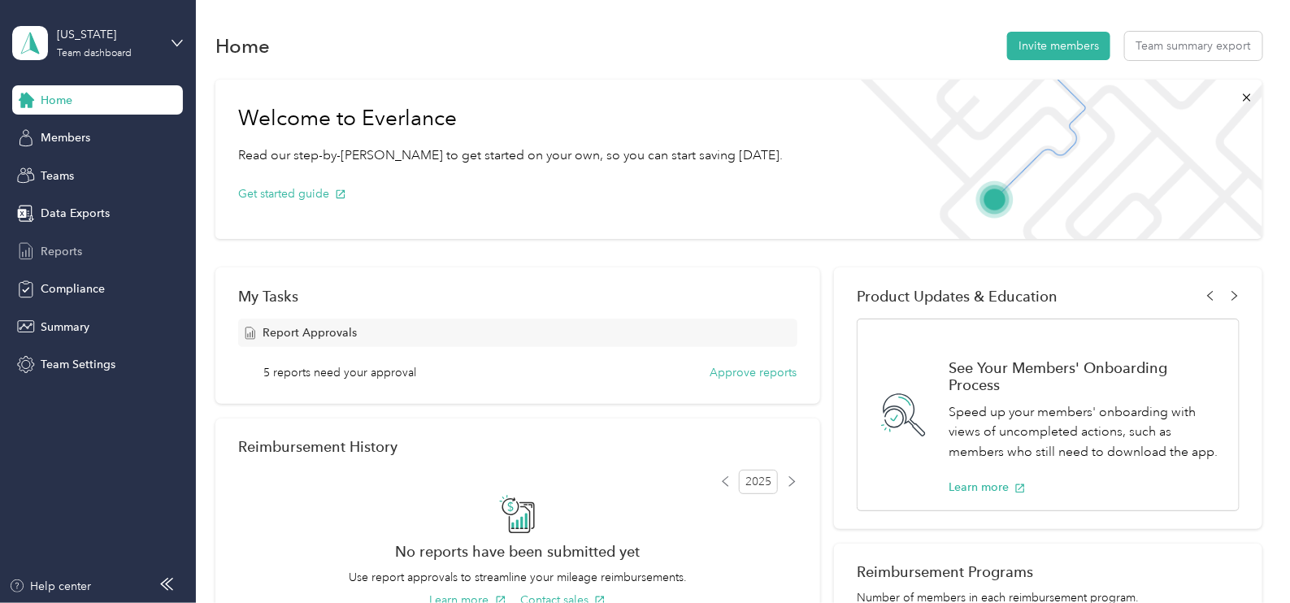
click at [40, 251] on div "Reports" at bounding box center [97, 251] width 171 height 29
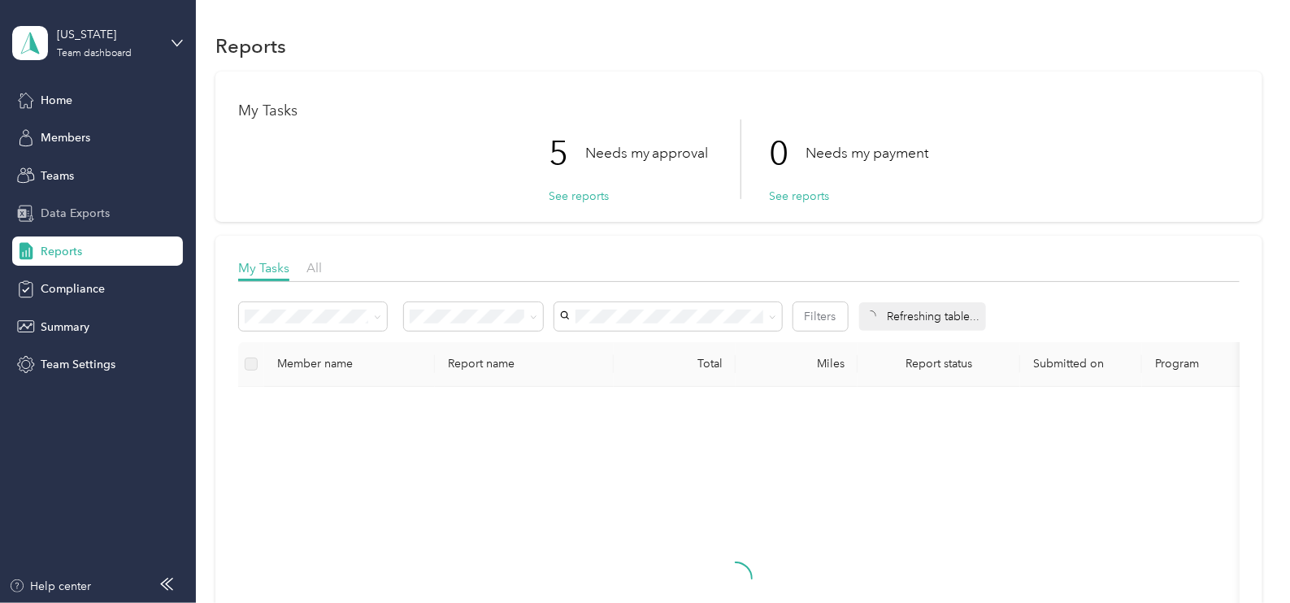
click at [94, 210] on span "Data Exports" at bounding box center [75, 213] width 69 height 17
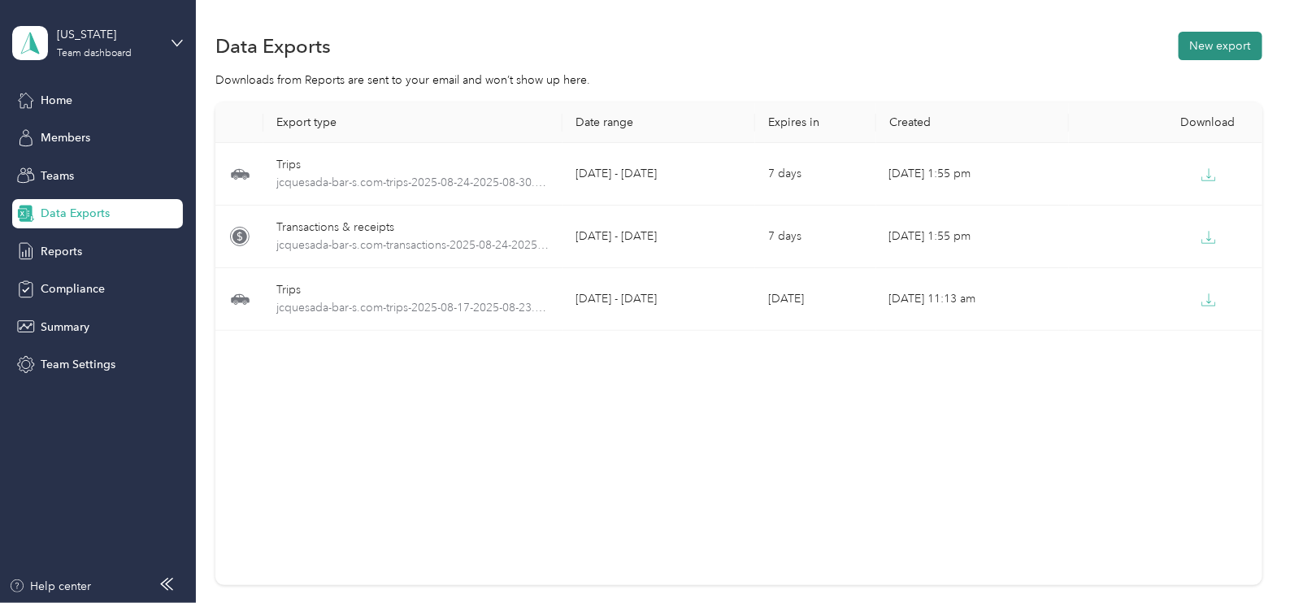
click at [1199, 38] on button "New export" at bounding box center [1221, 46] width 84 height 28
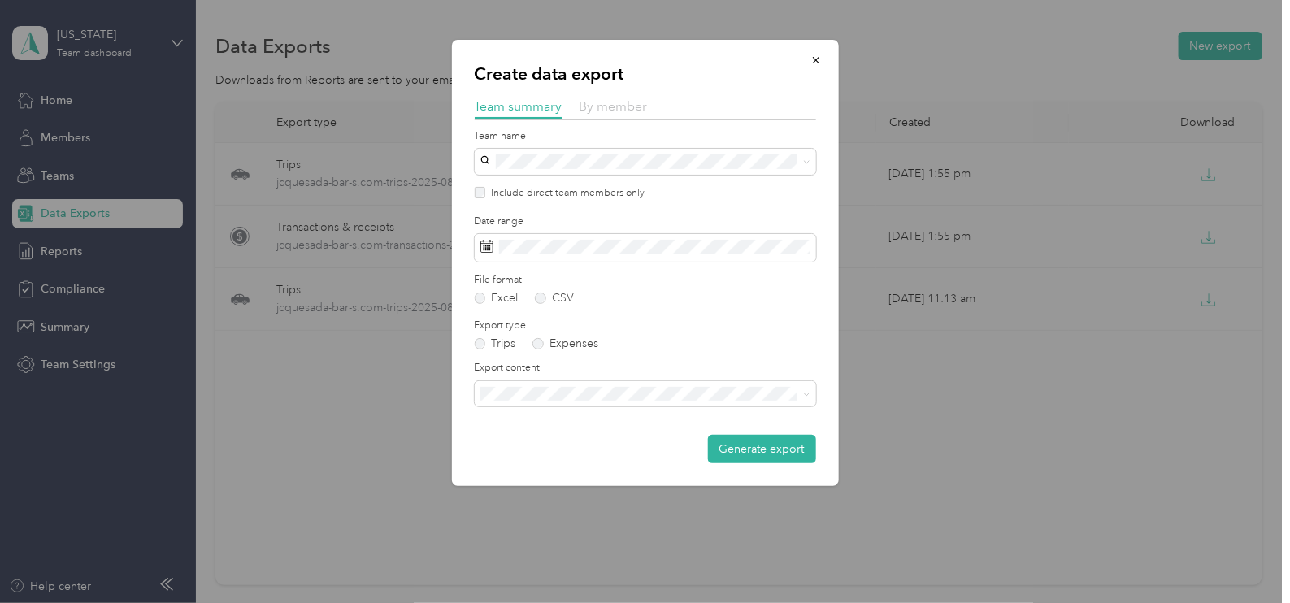
click at [609, 110] on span "By member" at bounding box center [614, 105] width 68 height 15
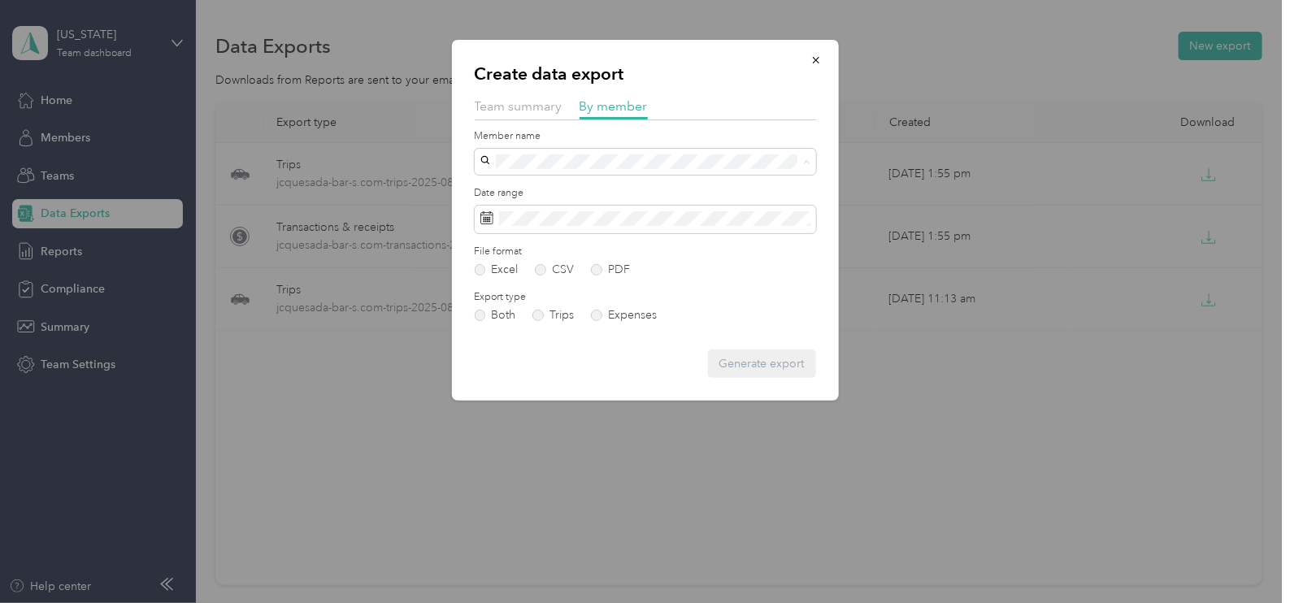
click at [589, 199] on ol "[PERSON_NAME] [PERSON_NAME] [PERSON_NAME] [PERSON_NAME] [PERSON_NAME] [PERSON_N…" at bounding box center [645, 290] width 341 height 228
click at [576, 189] on span "[PERSON_NAME]" at bounding box center [531, 190] width 90 height 14
click at [528, 226] on span at bounding box center [645, 220] width 341 height 28
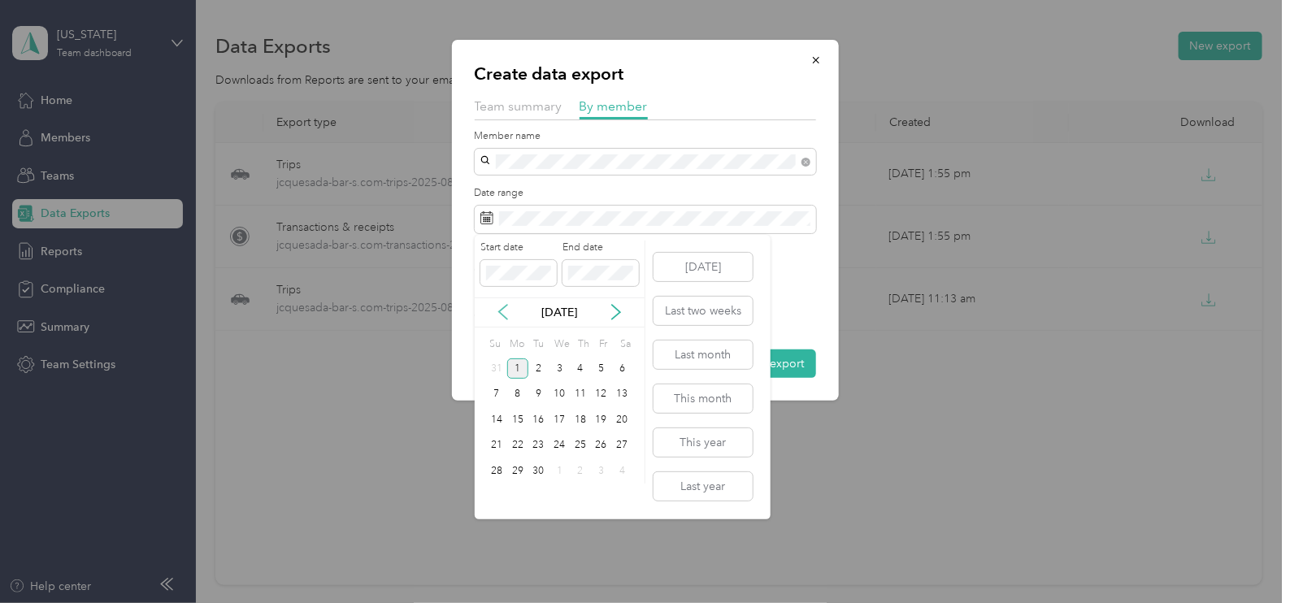
click at [500, 304] on icon at bounding box center [503, 312] width 16 height 16
click at [496, 475] on div "24" at bounding box center [496, 471] width 21 height 20
click at [618, 476] on div "30" at bounding box center [622, 471] width 21 height 20
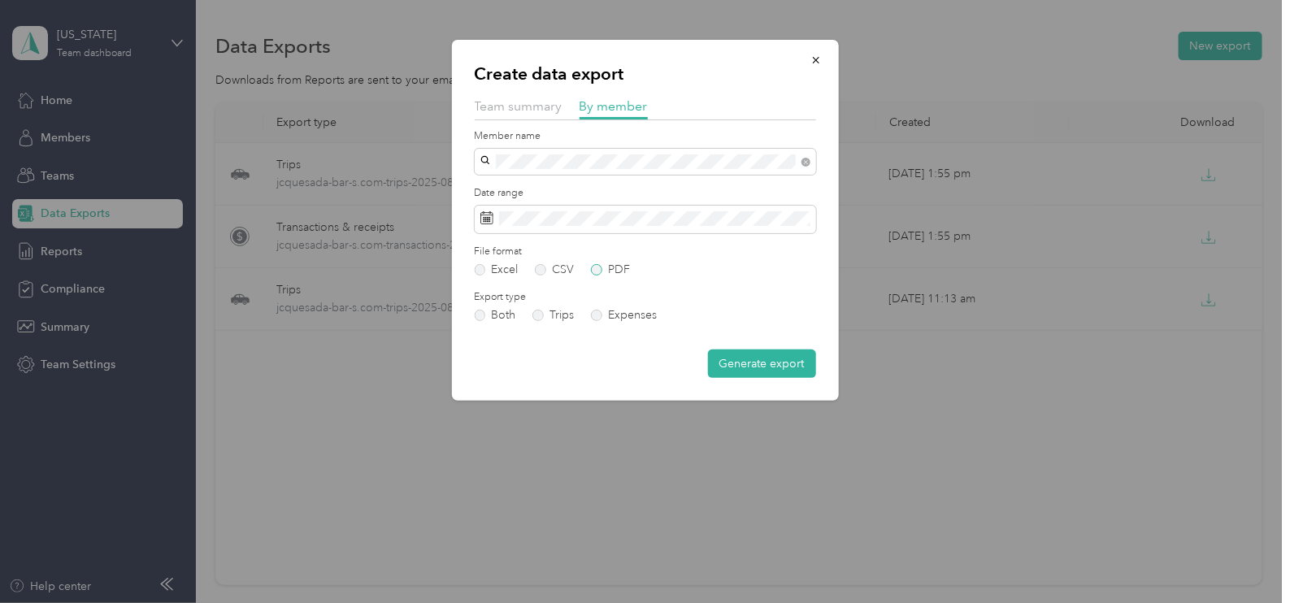
click at [610, 272] on label "PDF" at bounding box center [610, 269] width 39 height 11
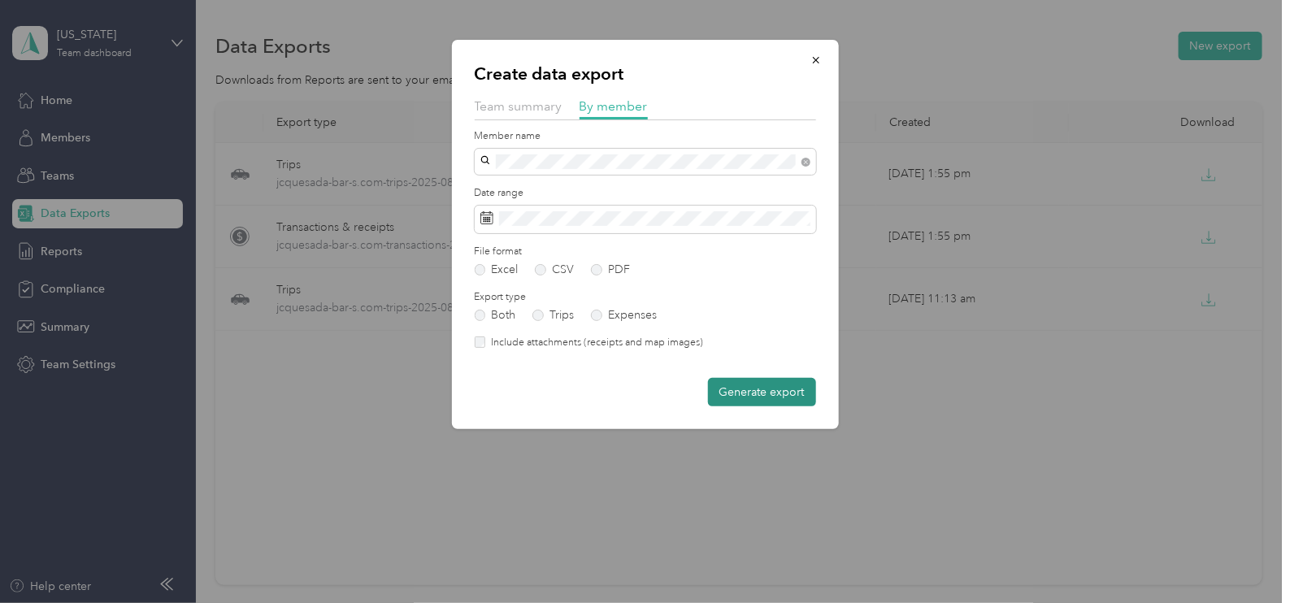
click at [732, 378] on button "Generate export" at bounding box center [762, 392] width 108 height 28
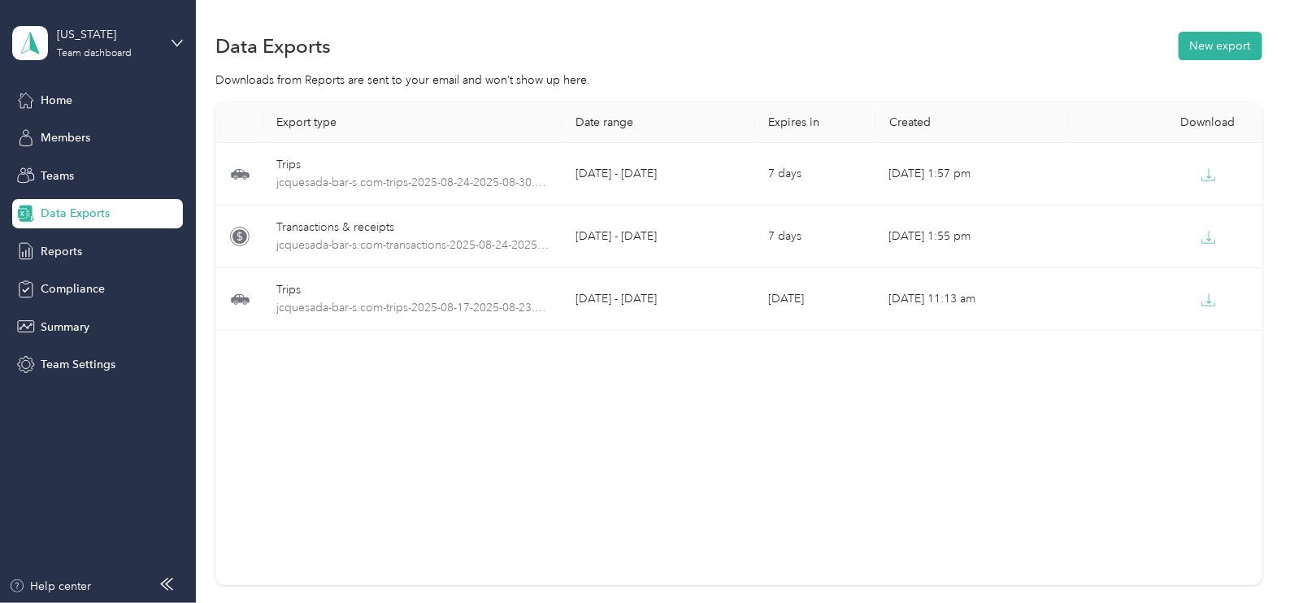
click at [1212, 60] on div "Data Exports New export" at bounding box center [738, 45] width 1047 height 34
click at [1212, 50] on button "New export" at bounding box center [1221, 46] width 84 height 28
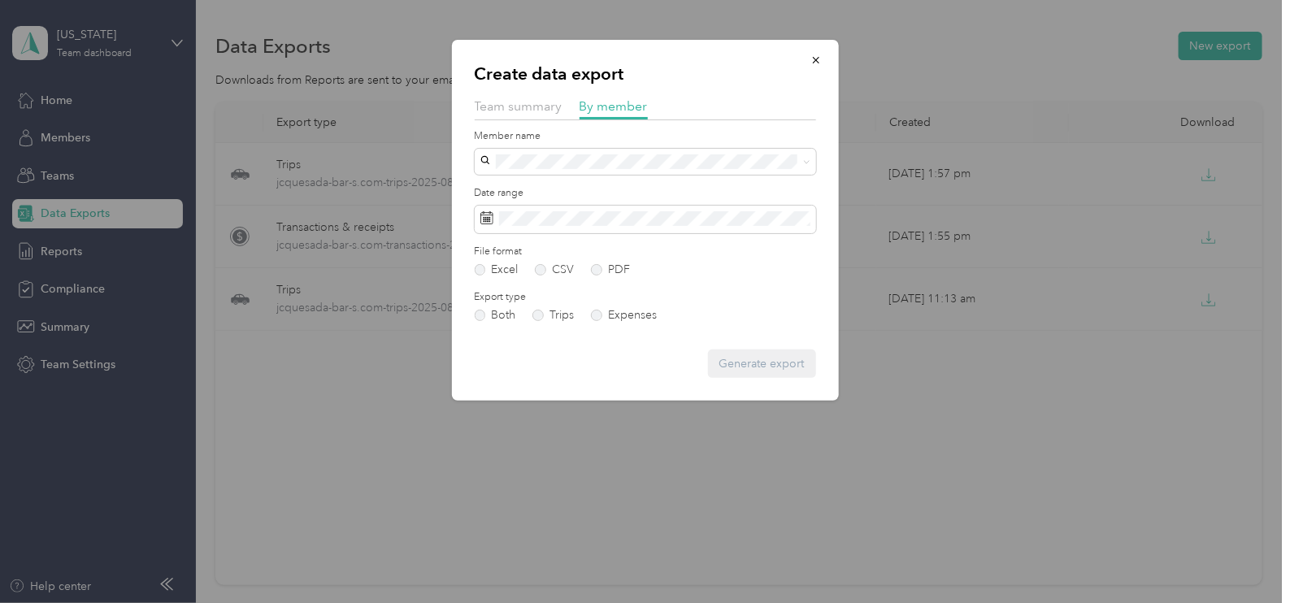
click at [576, 186] on span "[PERSON_NAME]" at bounding box center [531, 188] width 90 height 14
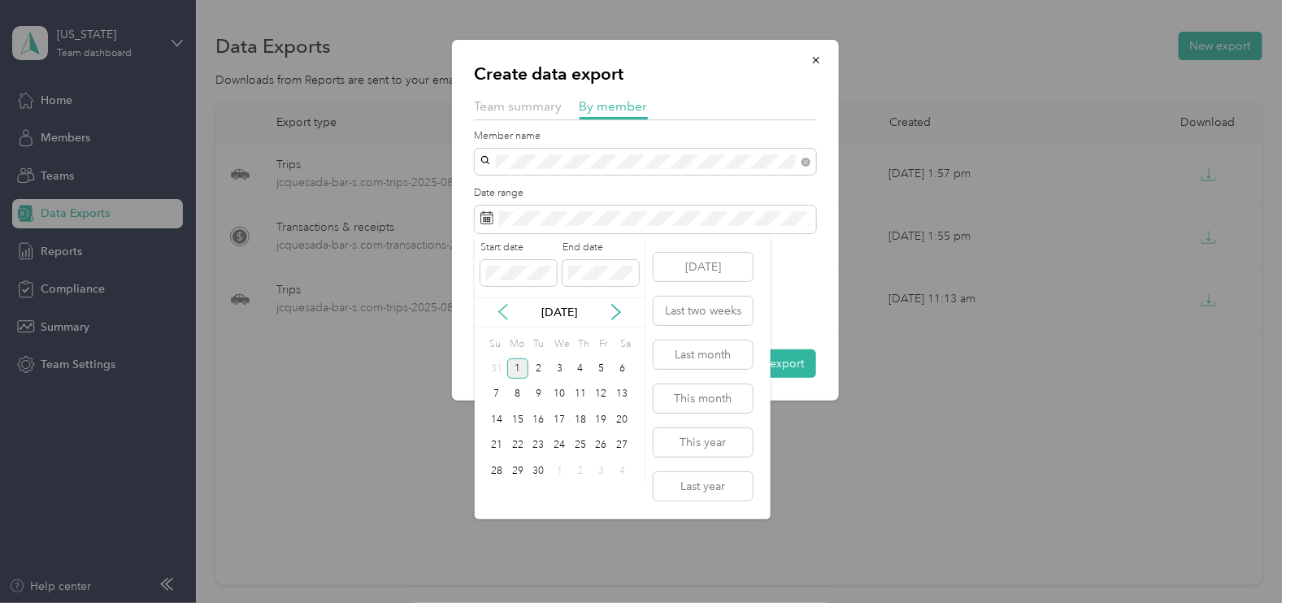
click at [500, 313] on icon at bounding box center [503, 312] width 8 height 15
click at [504, 477] on div "24" at bounding box center [496, 471] width 21 height 20
click at [616, 467] on div "30" at bounding box center [622, 471] width 21 height 20
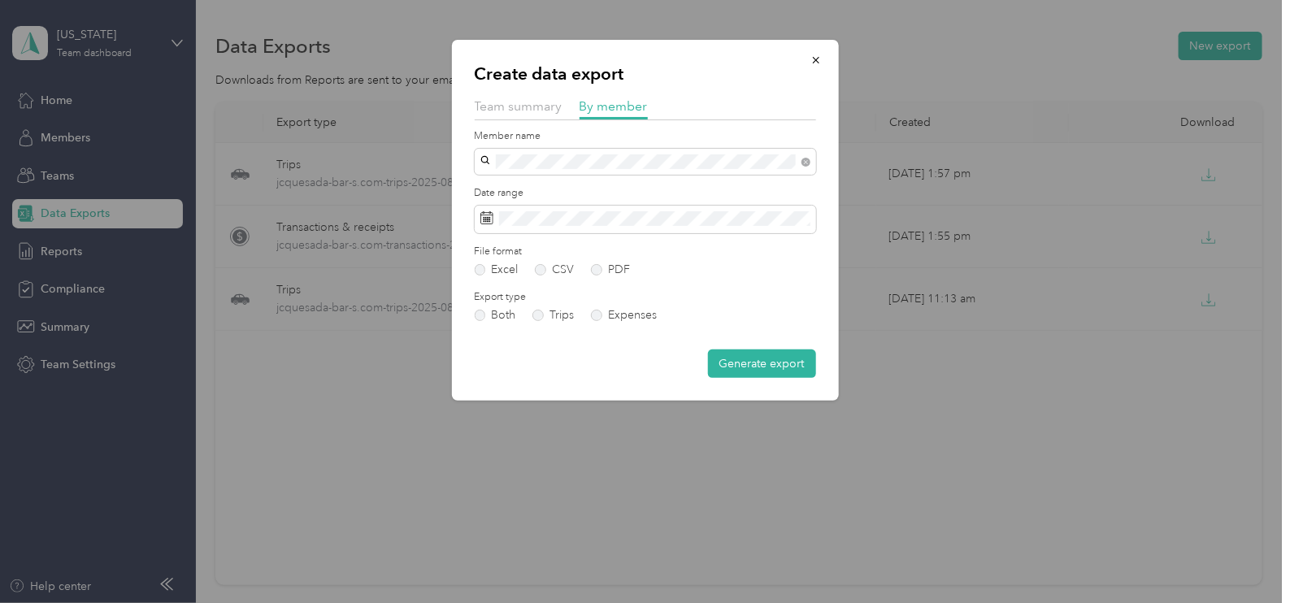
click at [866, 467] on div at bounding box center [645, 301] width 1290 height 603
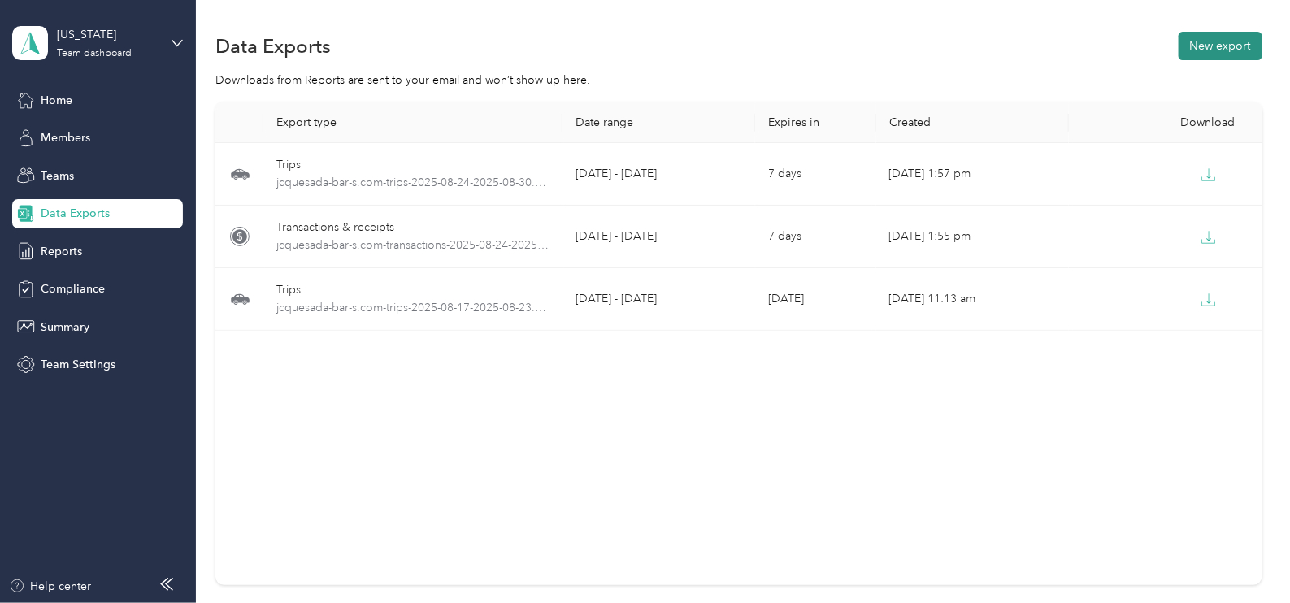
click at [1191, 47] on button "New export" at bounding box center [1221, 46] width 84 height 28
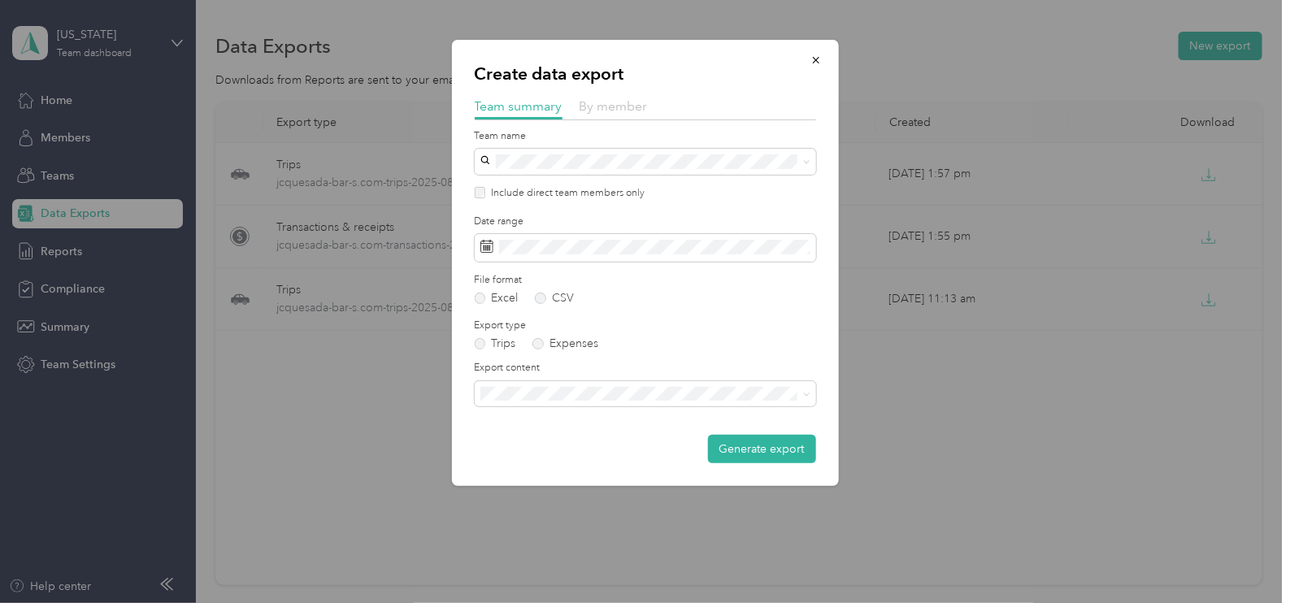
drag, startPoint x: 612, startPoint y: 100, endPoint x: 610, endPoint y: 113, distance: 13.2
click at [611, 99] on span "By member" at bounding box center [614, 105] width 68 height 15
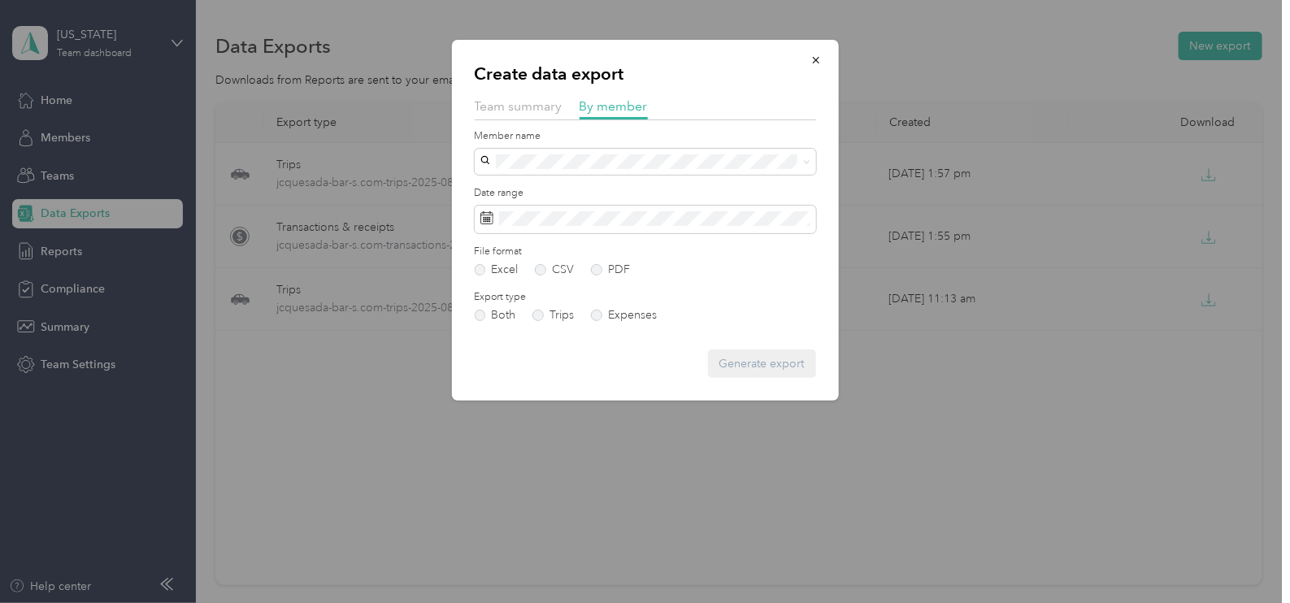
click at [594, 191] on li "[PERSON_NAME]" at bounding box center [645, 190] width 341 height 28
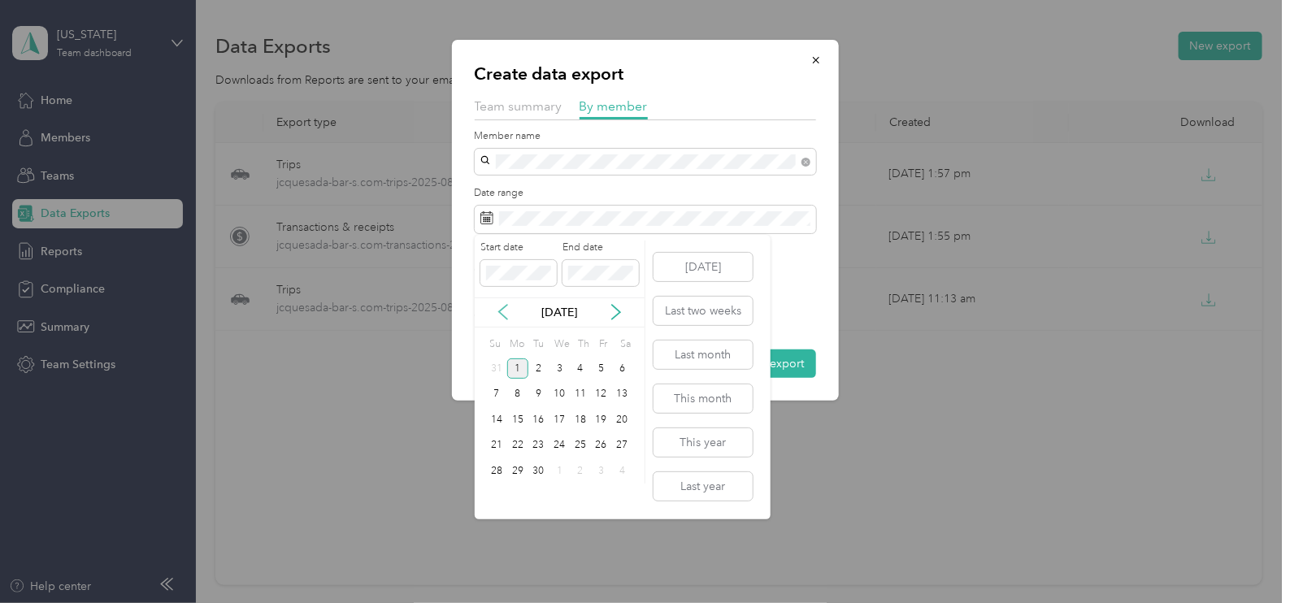
click at [498, 311] on icon at bounding box center [503, 312] width 16 height 16
click at [491, 471] on div "24" at bounding box center [496, 471] width 21 height 20
click at [629, 467] on div "30" at bounding box center [622, 471] width 21 height 20
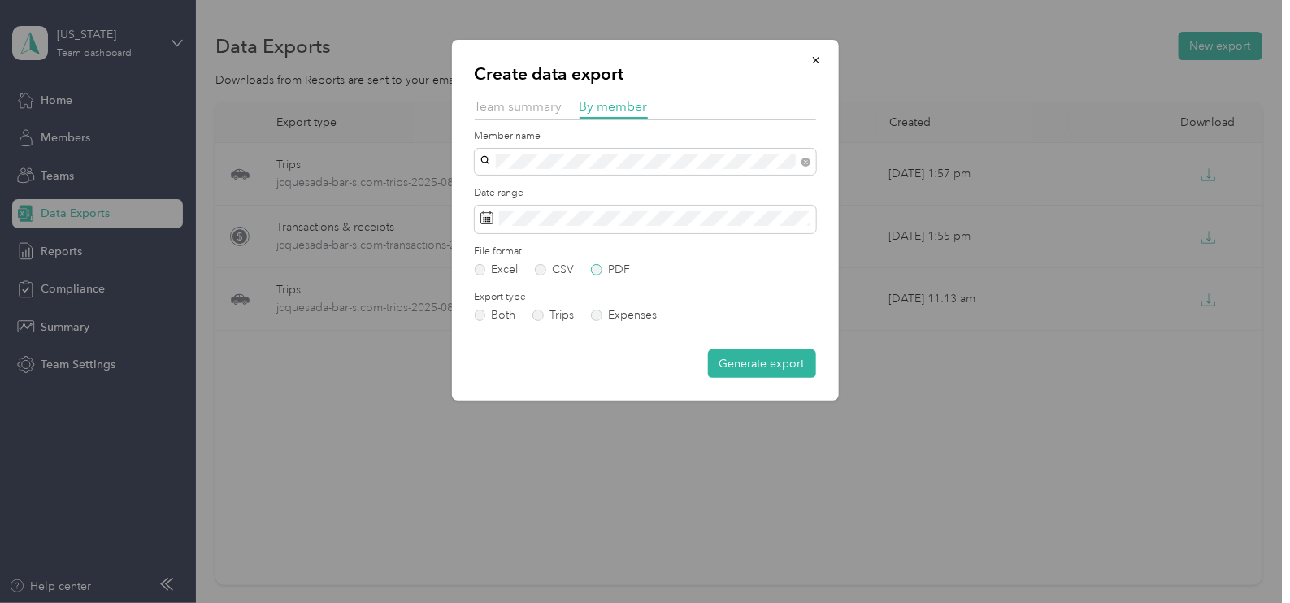
click at [617, 264] on label "PDF" at bounding box center [610, 269] width 39 height 11
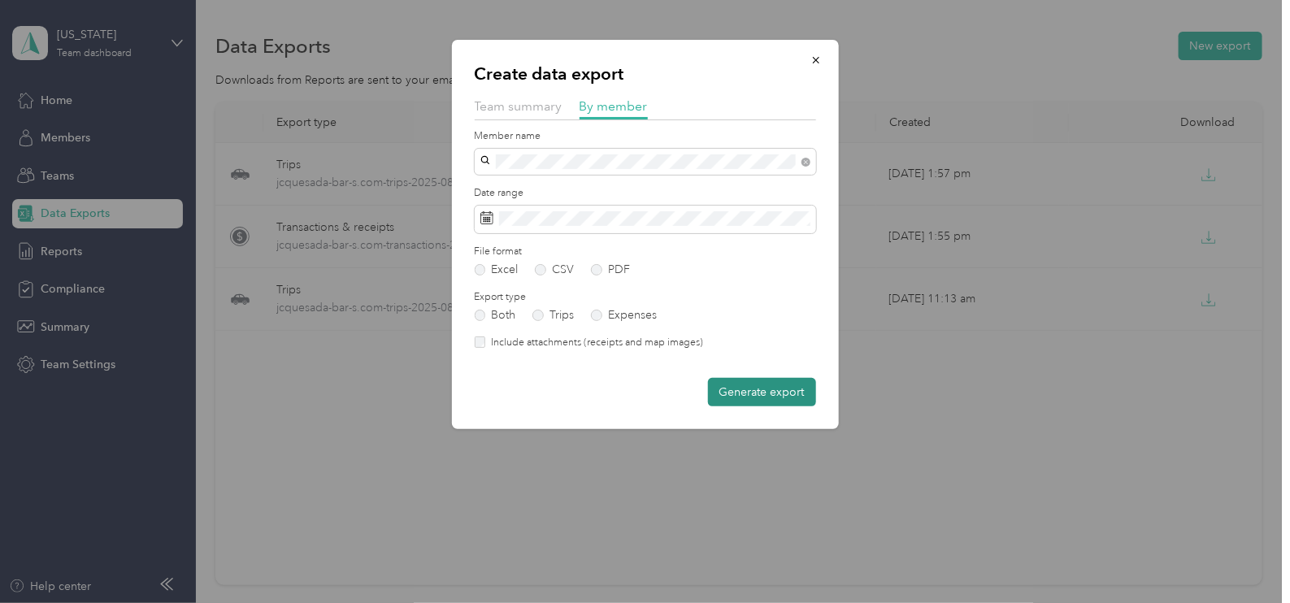
click at [750, 384] on button "Generate export" at bounding box center [762, 392] width 108 height 28
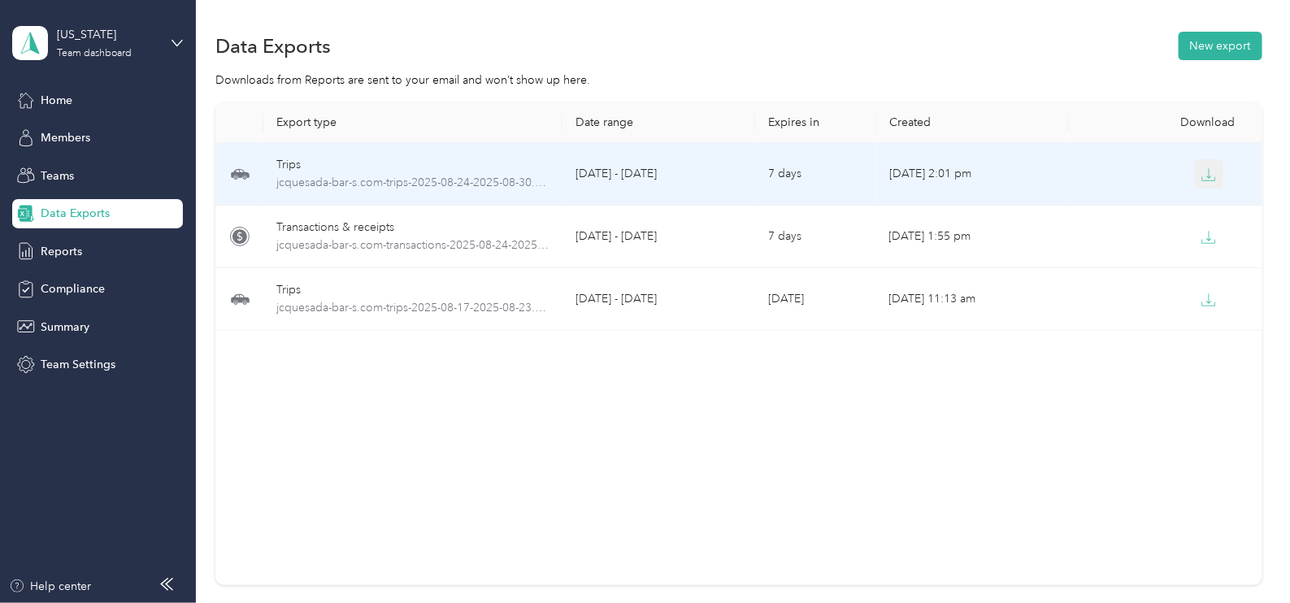
click at [1202, 174] on icon "button" at bounding box center [1209, 174] width 15 height 15
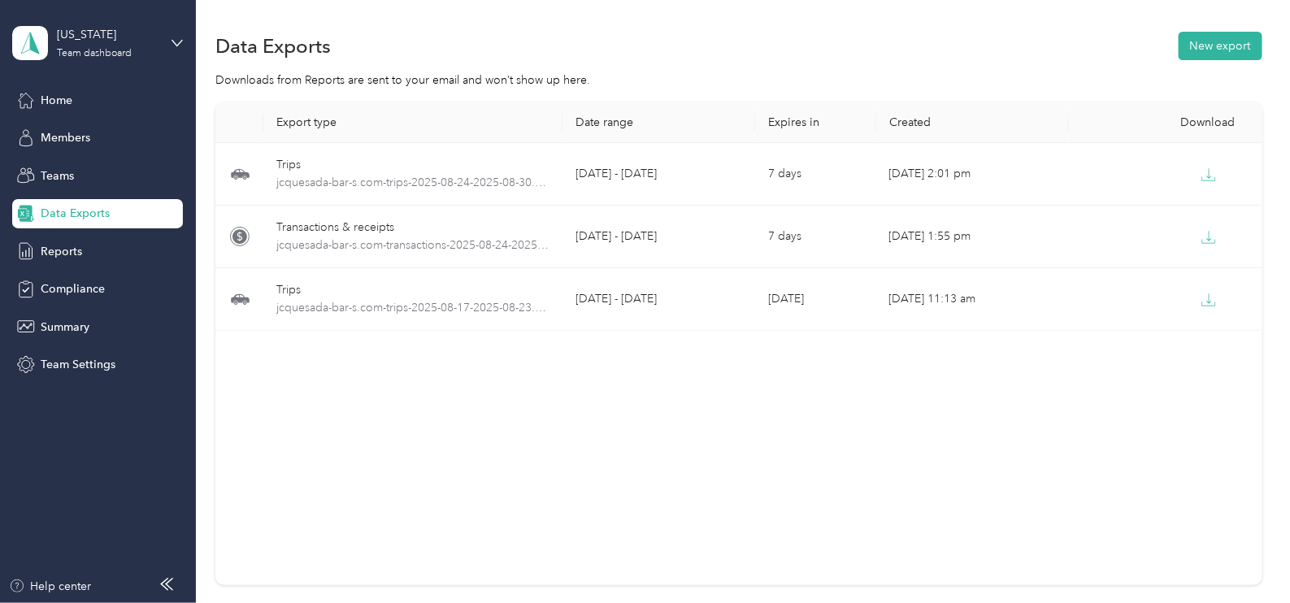
click at [1049, 98] on section "Data Exports New export Downloads from Reports are sent to your email and won’t…" at bounding box center [738, 335] width 1047 height 614
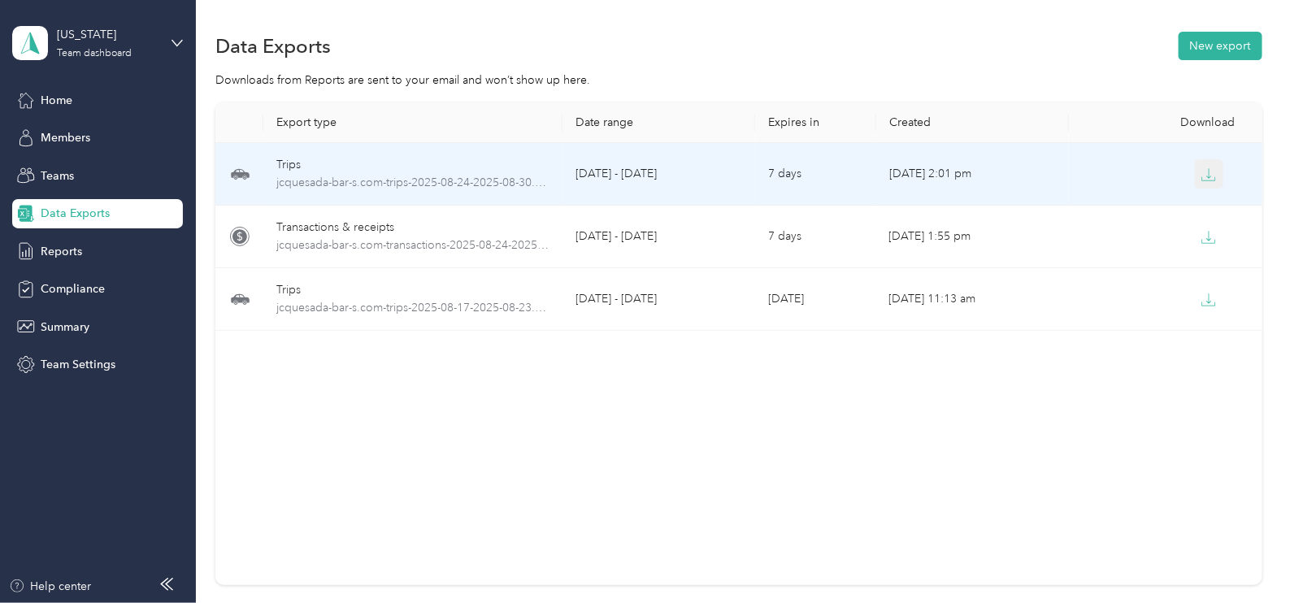
click at [1202, 167] on span "button" at bounding box center [1209, 174] width 15 height 14
